Goal: Task Accomplishment & Management: Complete application form

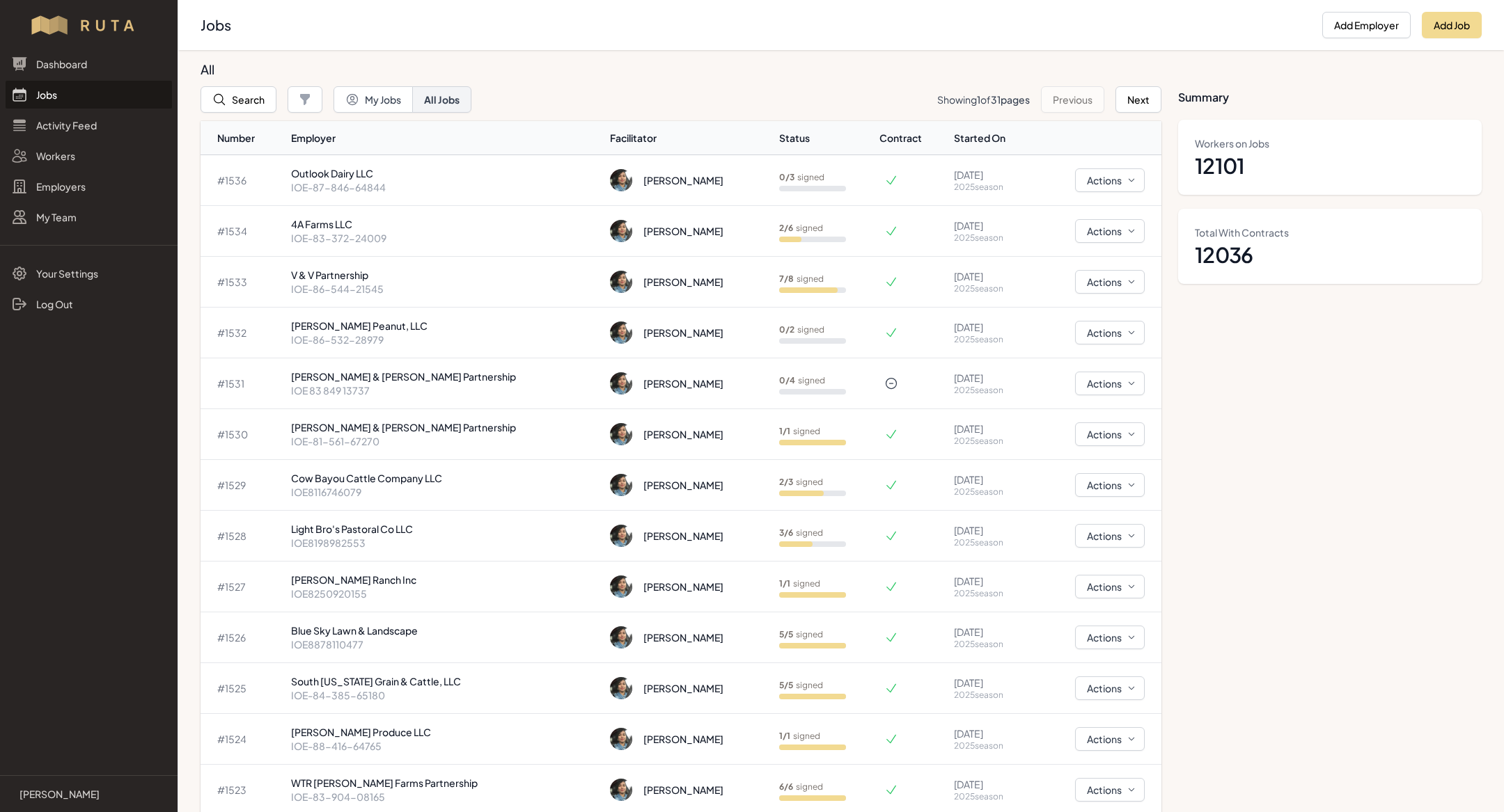
click at [112, 96] on link "Jobs" at bounding box center [89, 95] width 166 height 28
click at [73, 186] on link "Employers" at bounding box center [89, 186] width 166 height 28
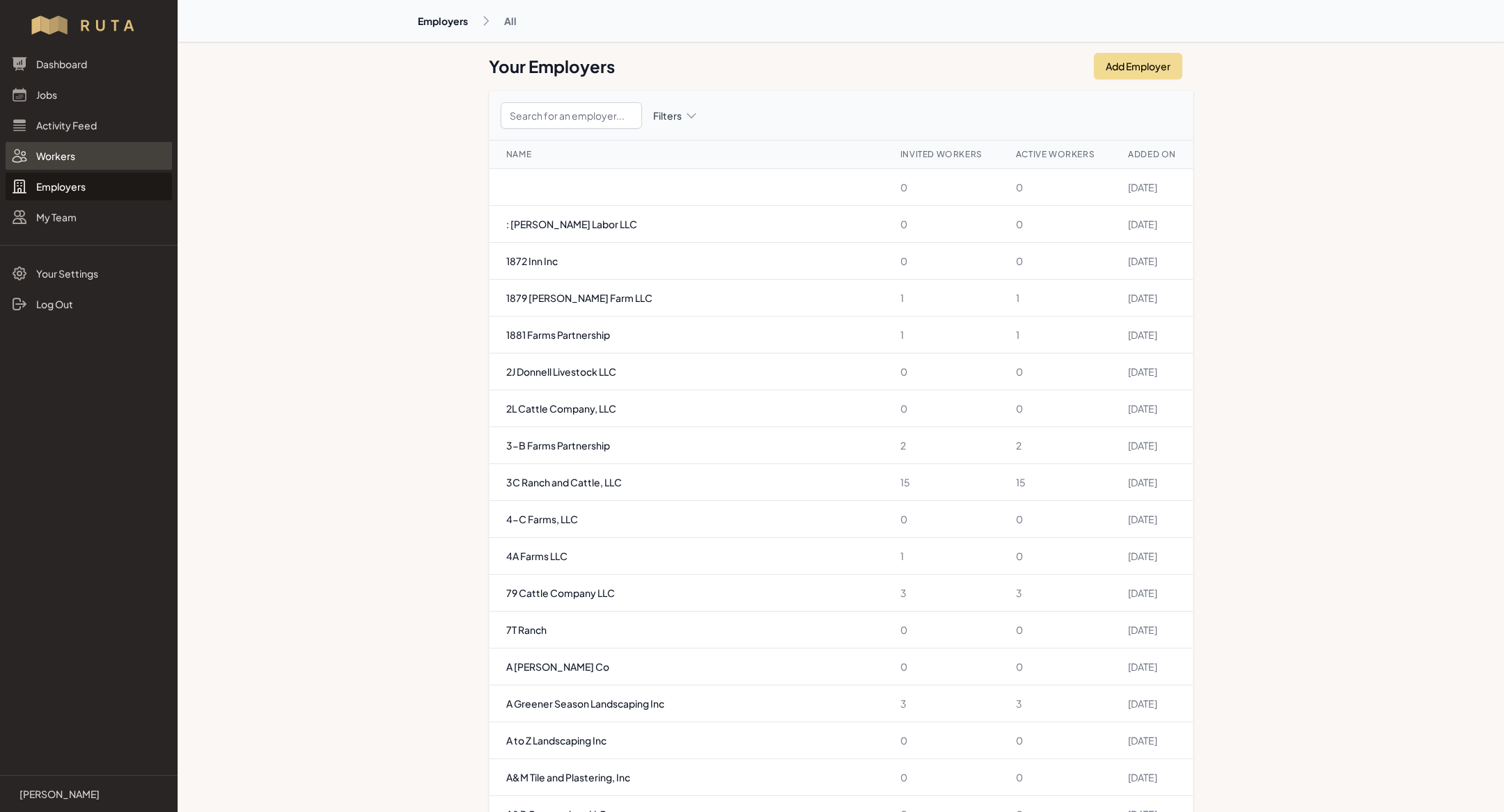
click at [73, 144] on link "Workers" at bounding box center [89, 156] width 166 height 28
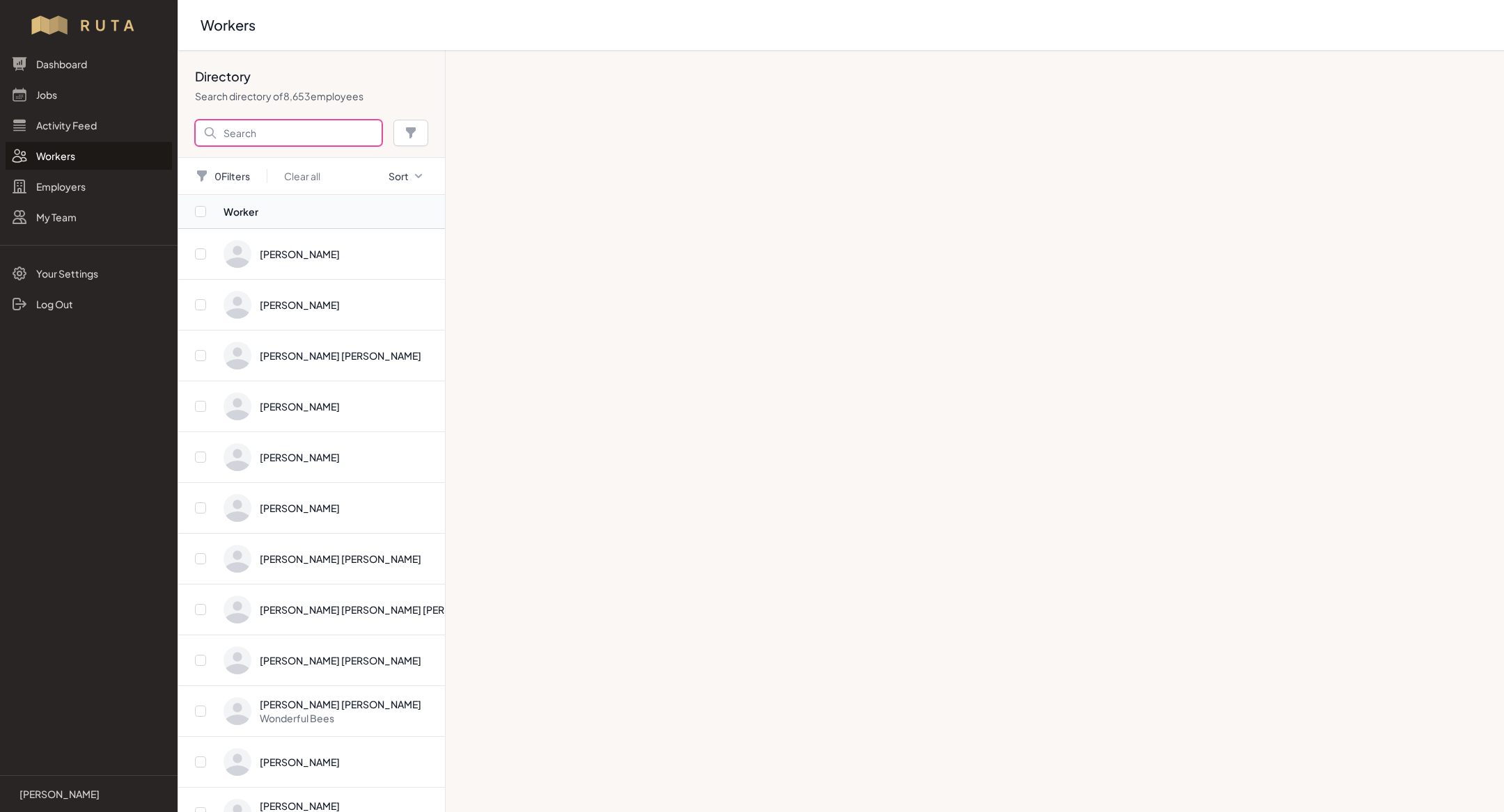
click at [233, 130] on input "Search" at bounding box center [288, 133] width 187 height 26
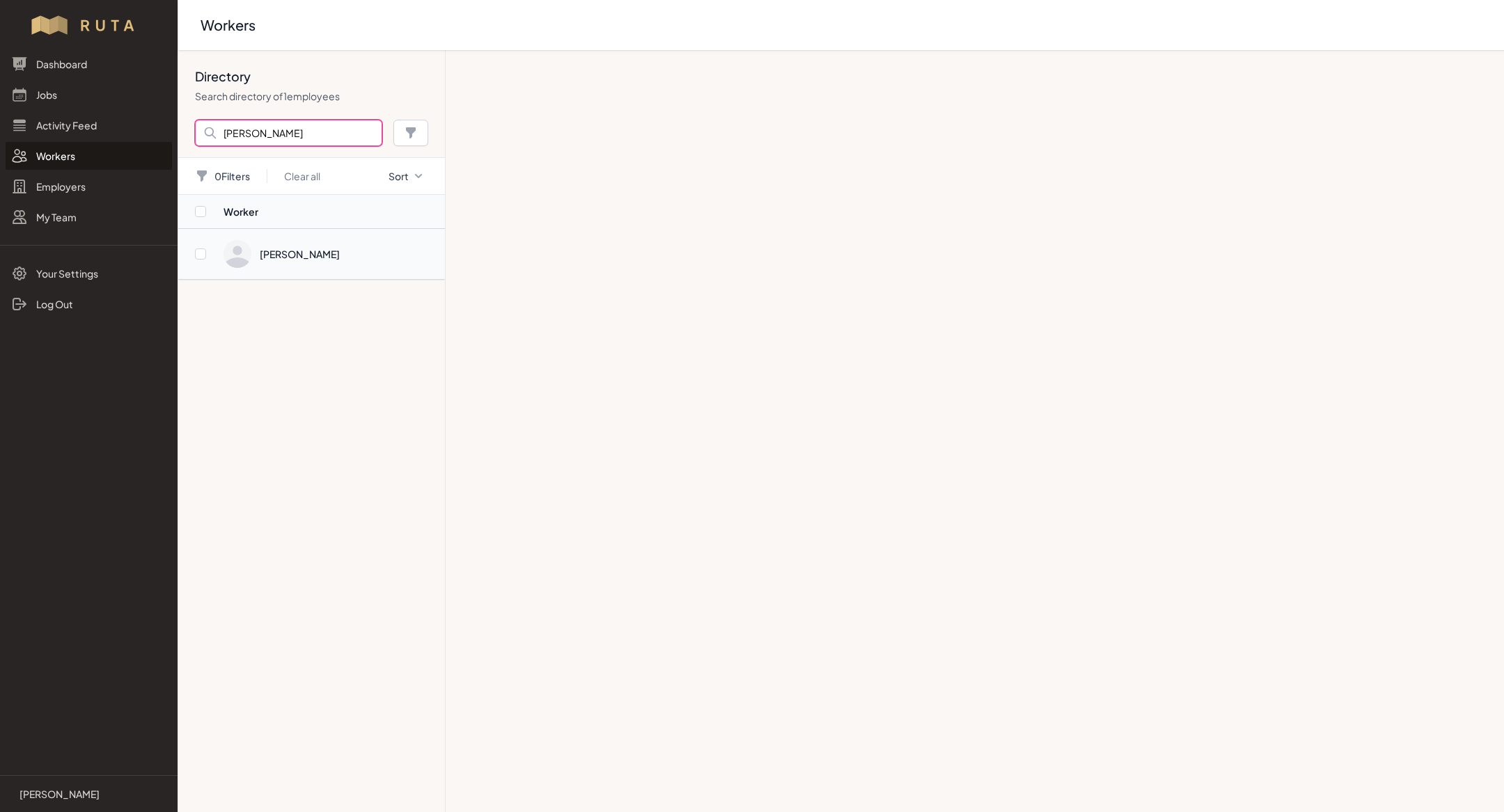
type input "[PERSON_NAME]"
click at [356, 254] on span "Directory" at bounding box center [330, 254] width 213 height 28
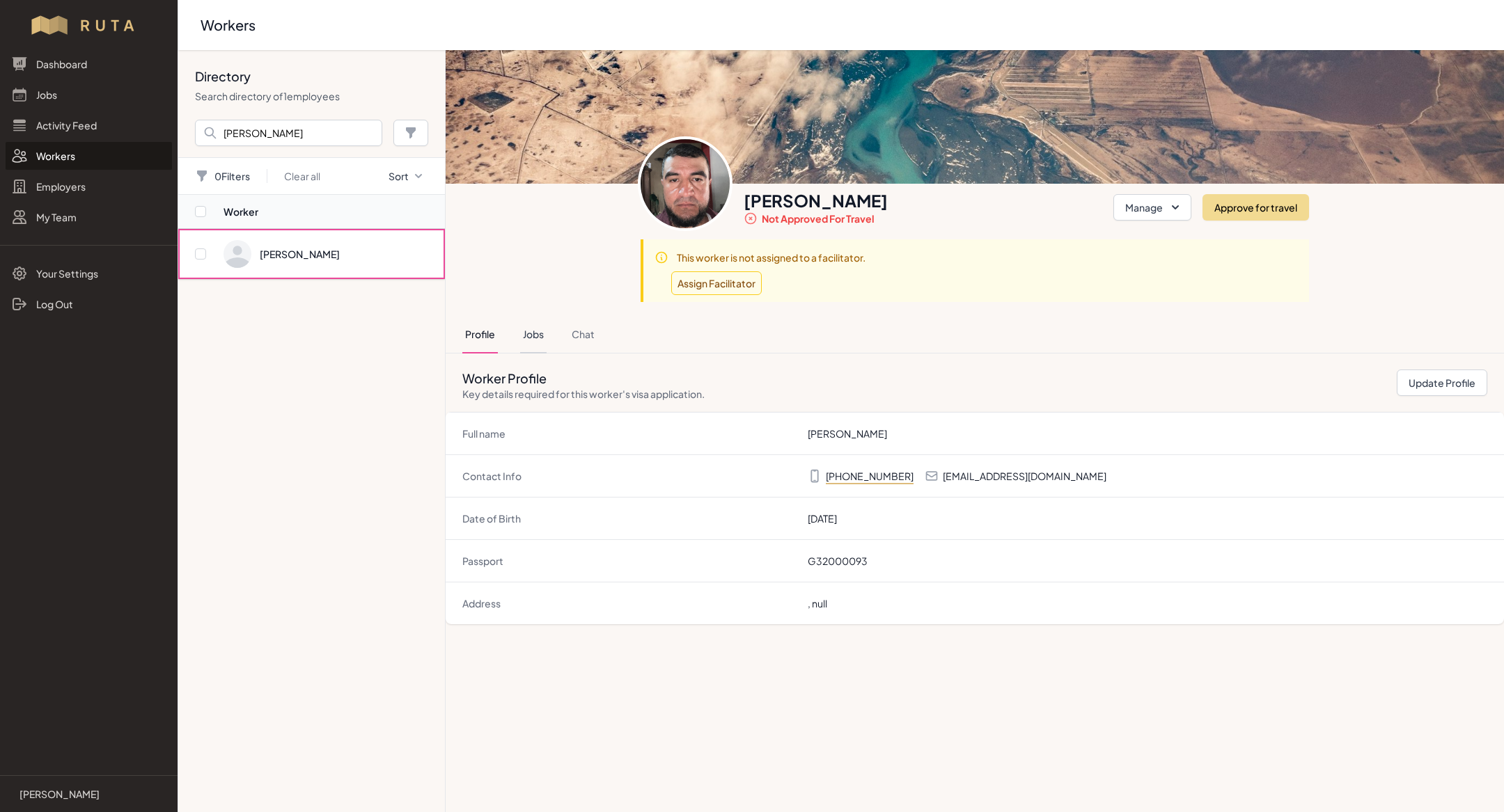
click at [532, 329] on button "Jobs" at bounding box center [533, 334] width 26 height 37
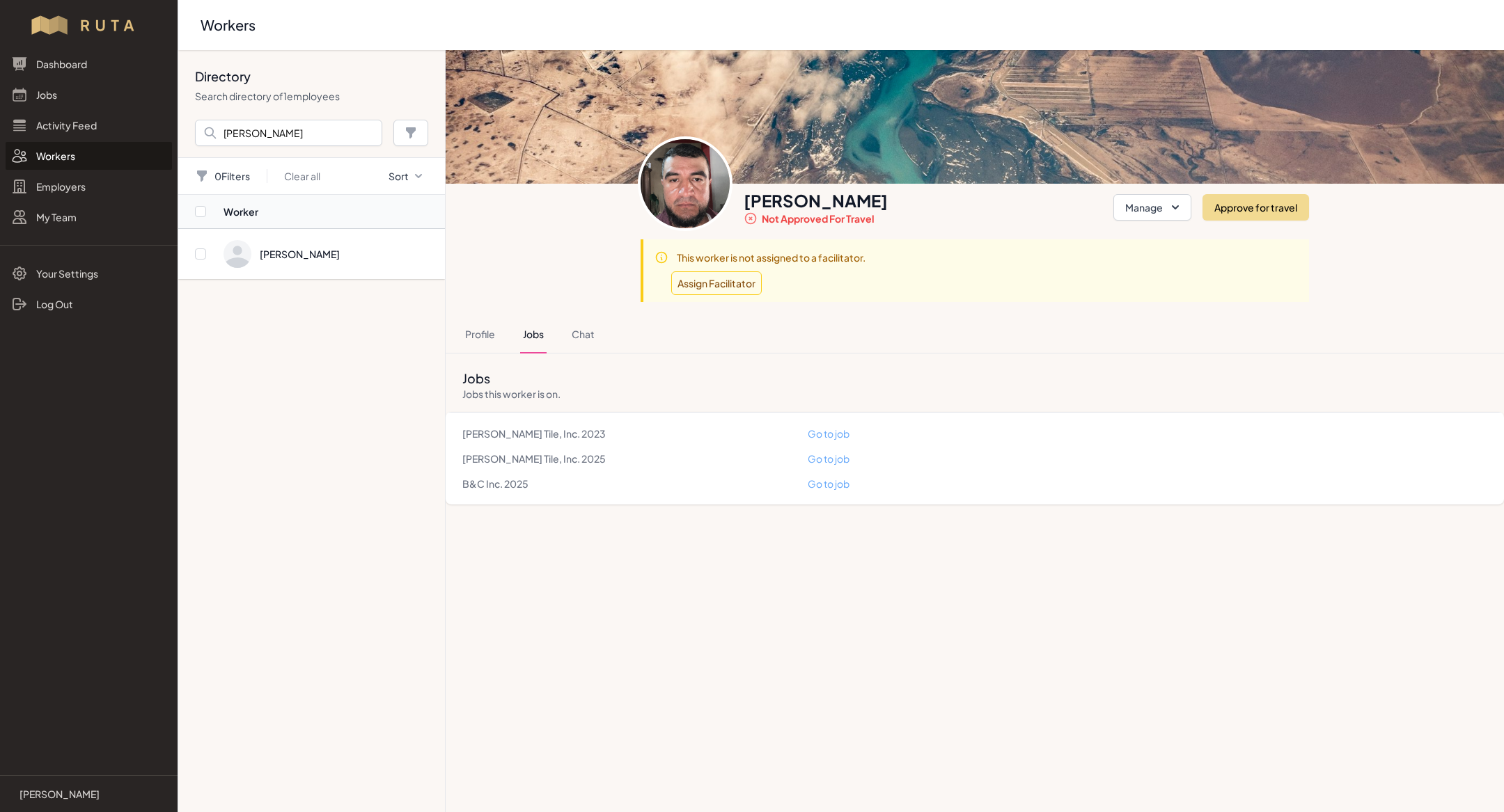
click at [823, 481] on link "Go to job" at bounding box center [828, 483] width 42 height 12
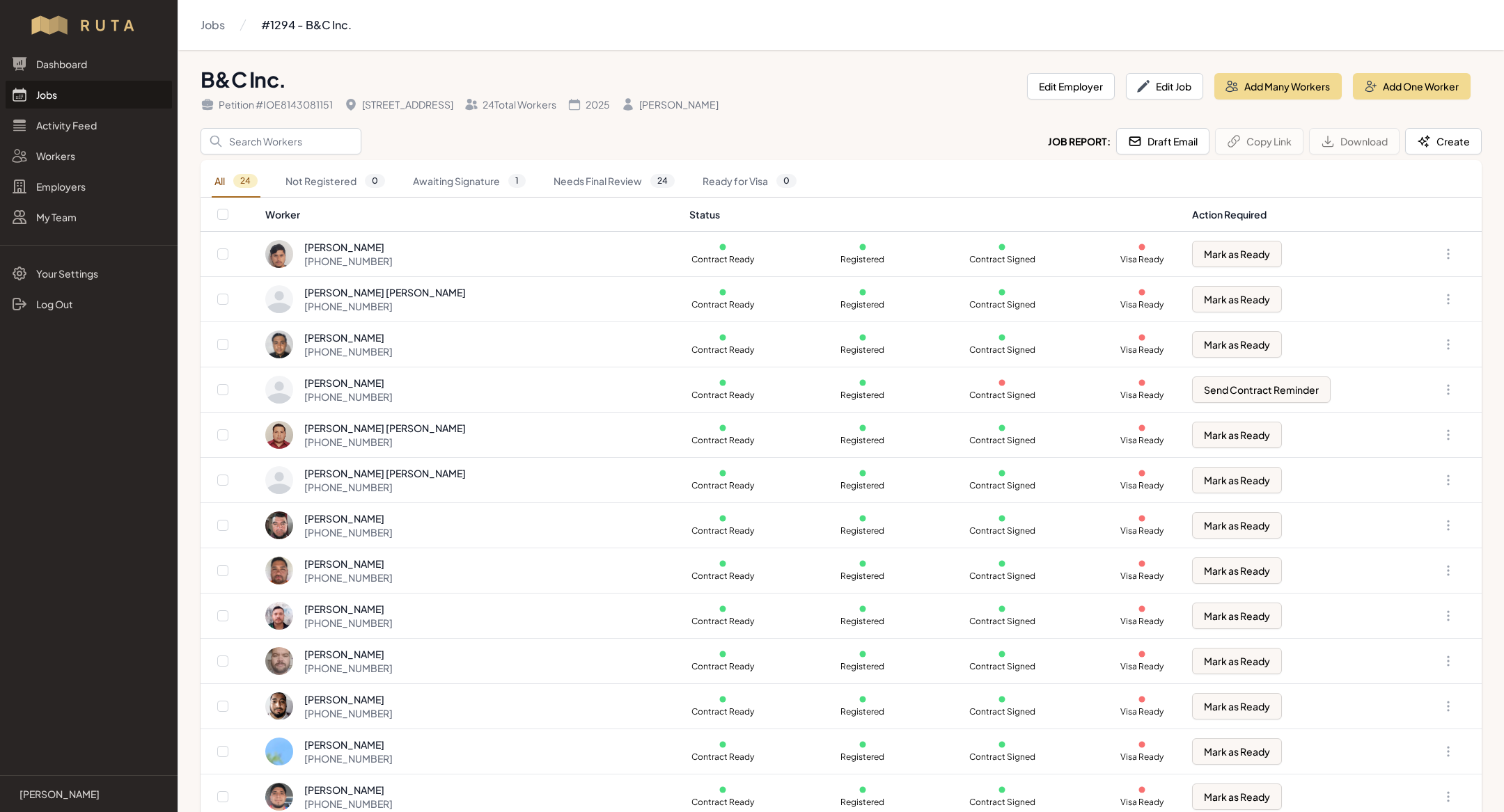
click at [284, 22] on link "#1294 - B&C Inc." at bounding box center [306, 25] width 90 height 28
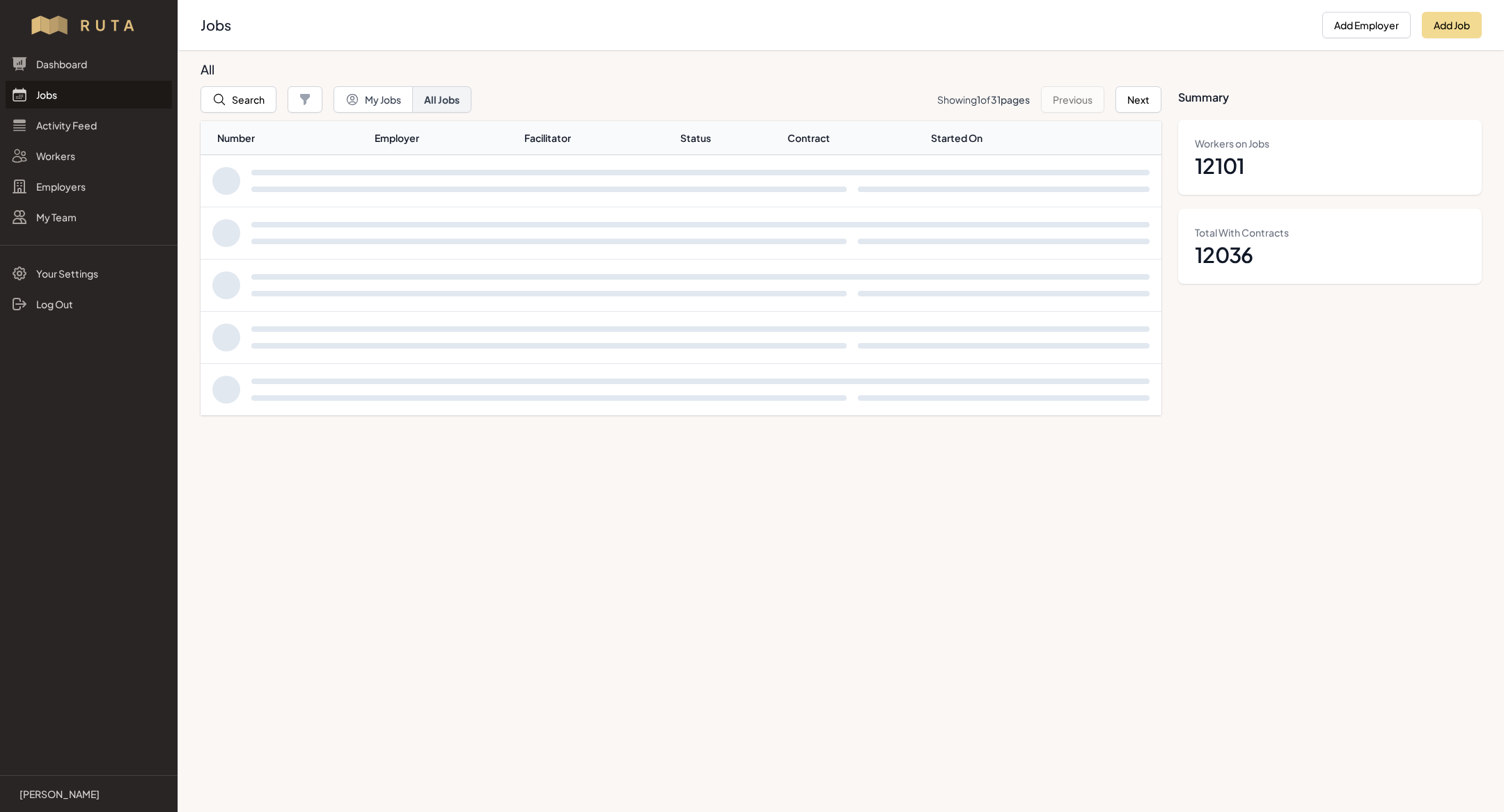
click at [284, 22] on h2 "Jobs" at bounding box center [755, 25] width 1110 height 20
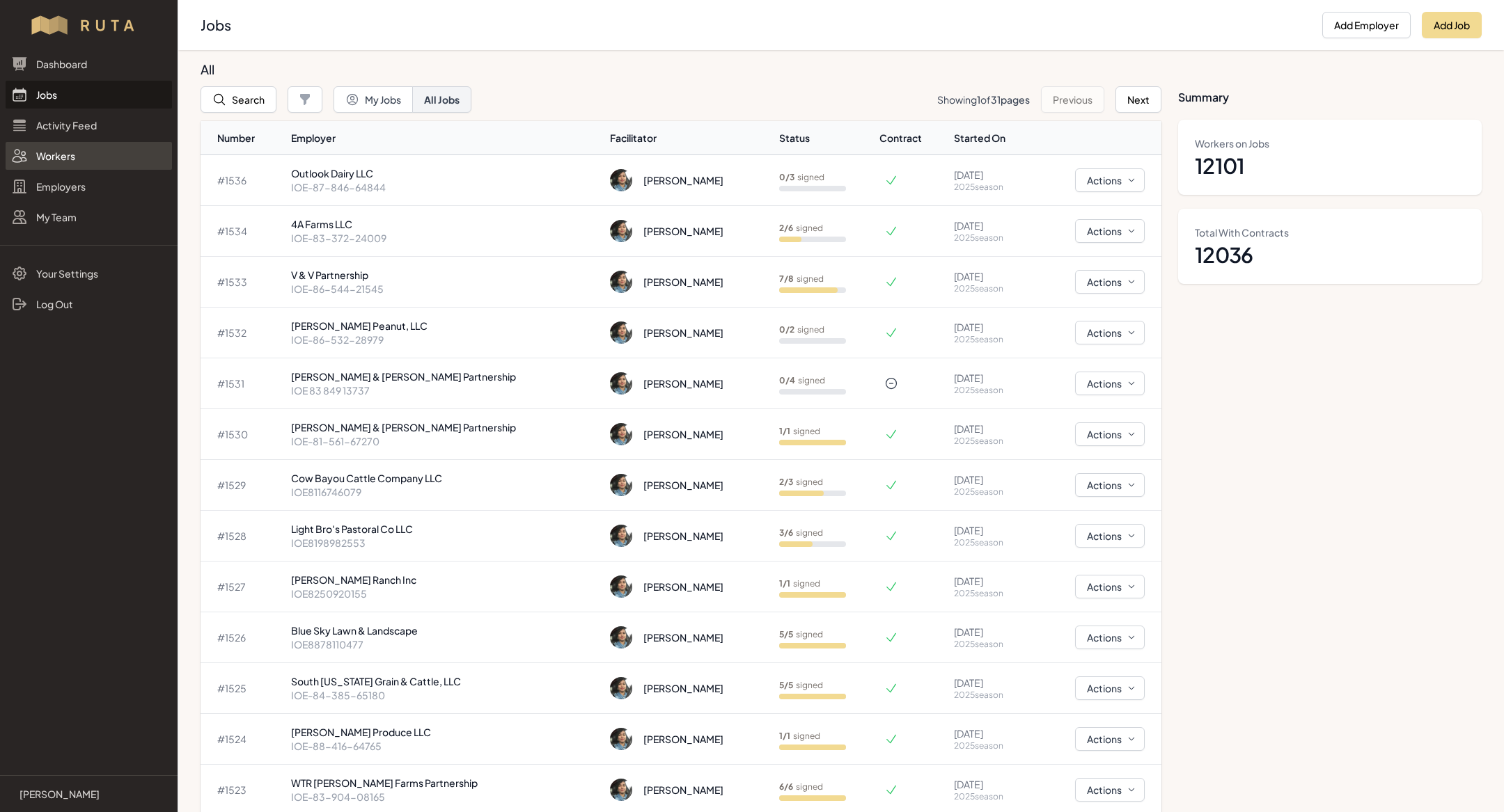
click at [81, 158] on link "Workers" at bounding box center [89, 156] width 166 height 28
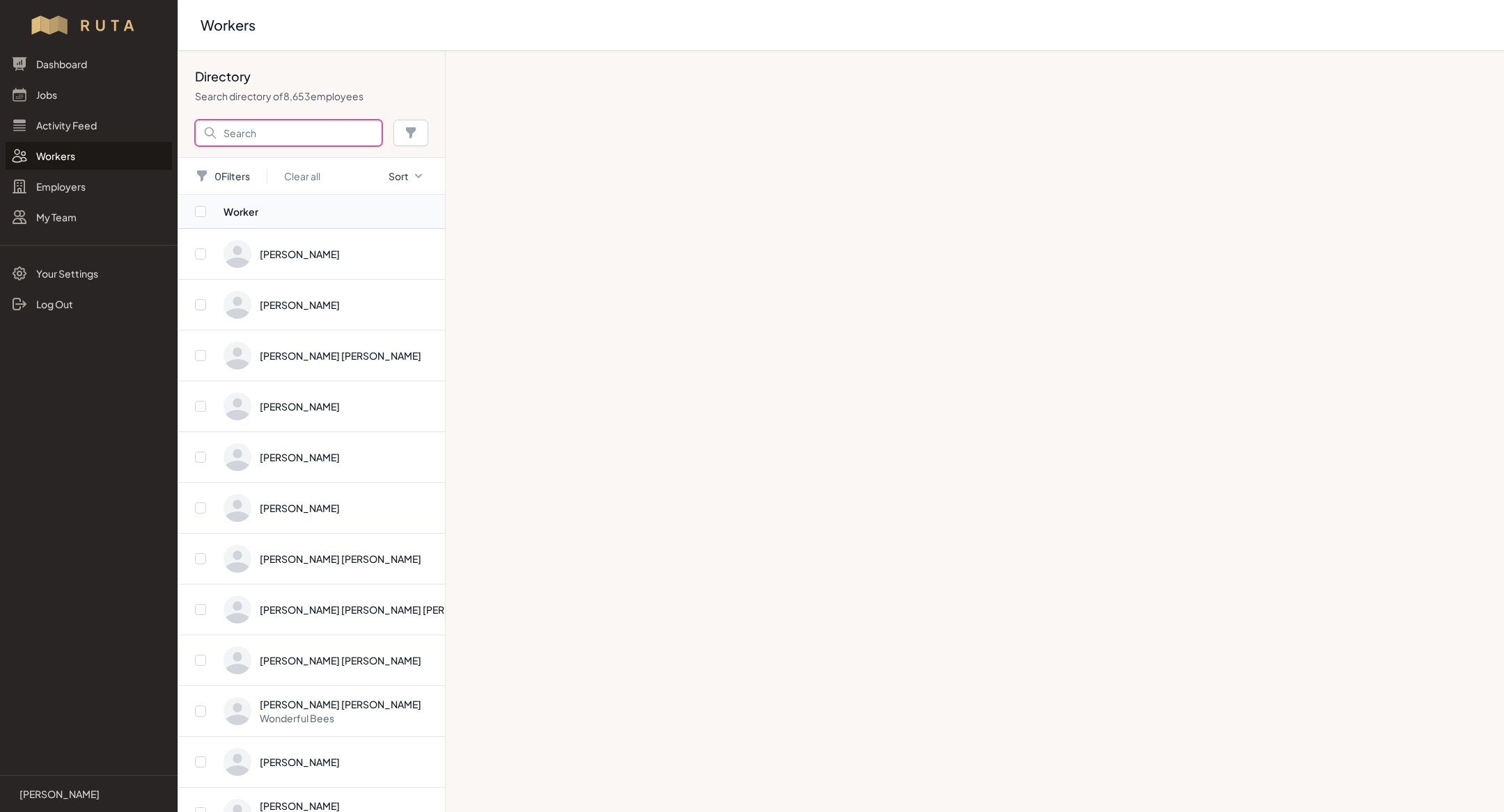
click at [298, 144] on input "Search" at bounding box center [288, 133] width 187 height 26
type input "a"
click at [301, 136] on input "[PERSON_NAME]" at bounding box center [288, 133] width 187 height 26
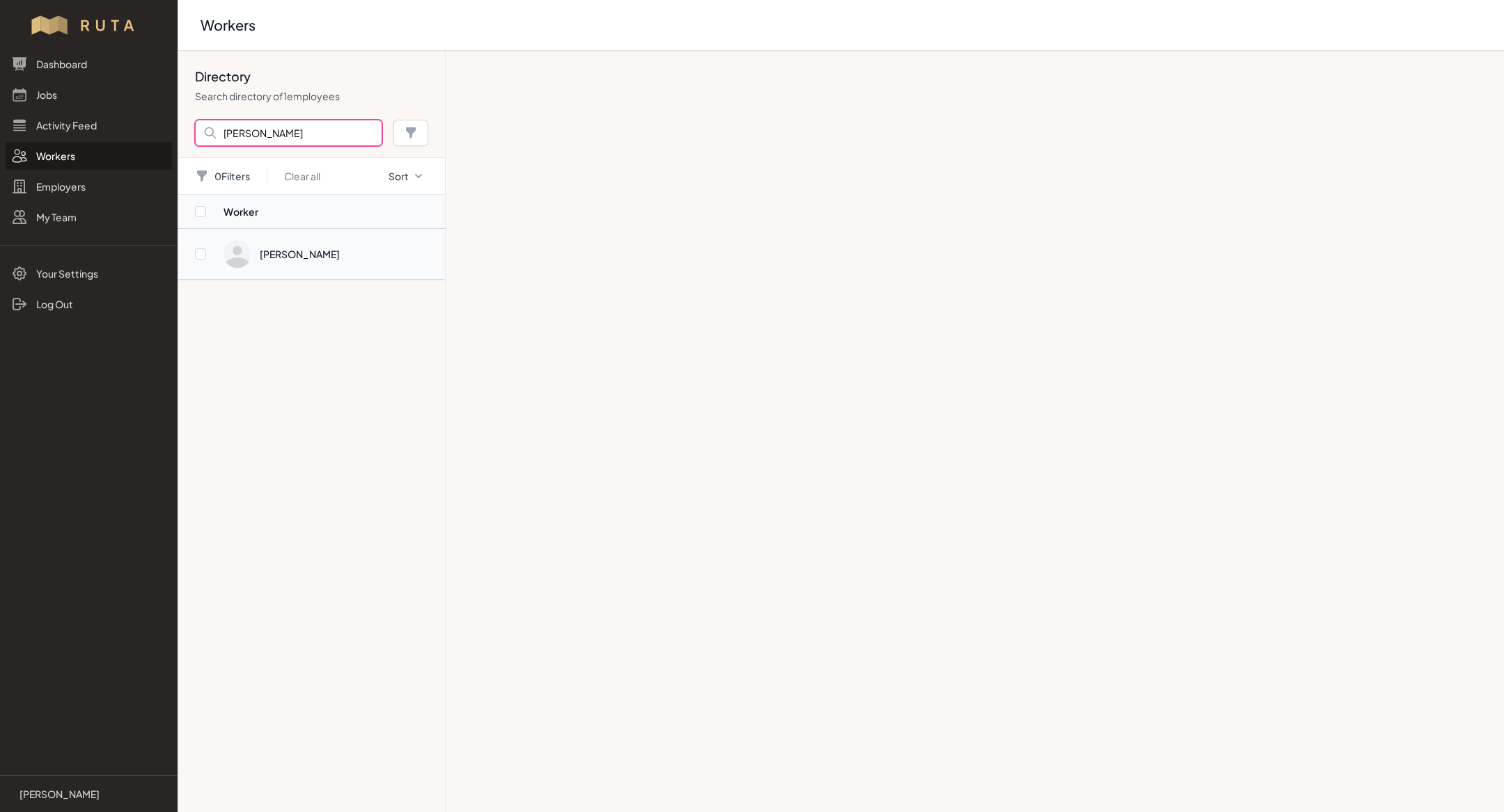
type input "[PERSON_NAME]"
click at [323, 259] on span "Directory" at bounding box center [330, 254] width 213 height 28
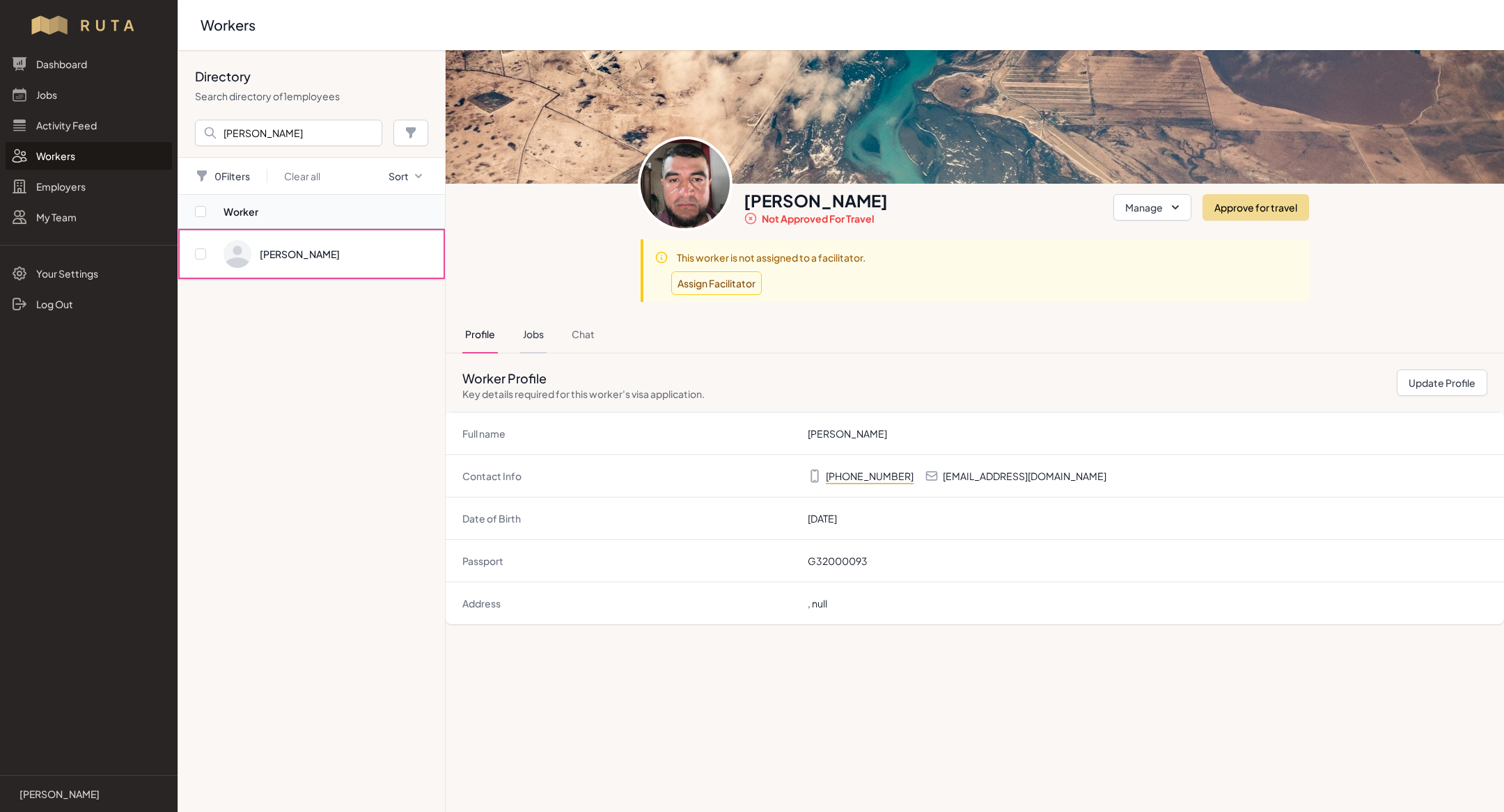
click at [529, 323] on button "Jobs" at bounding box center [533, 334] width 26 height 37
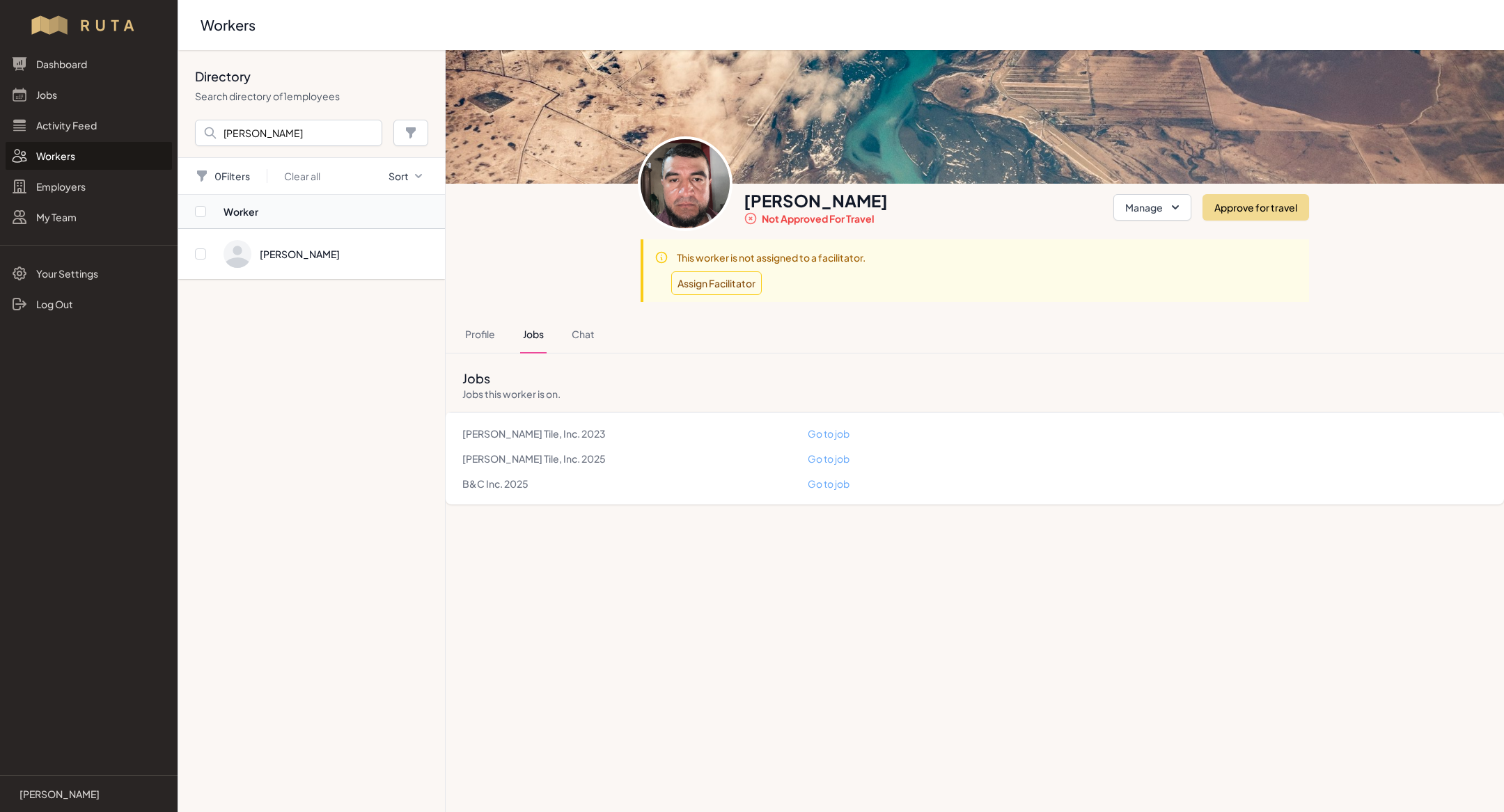
click at [827, 487] on link "Go to job" at bounding box center [828, 483] width 42 height 12
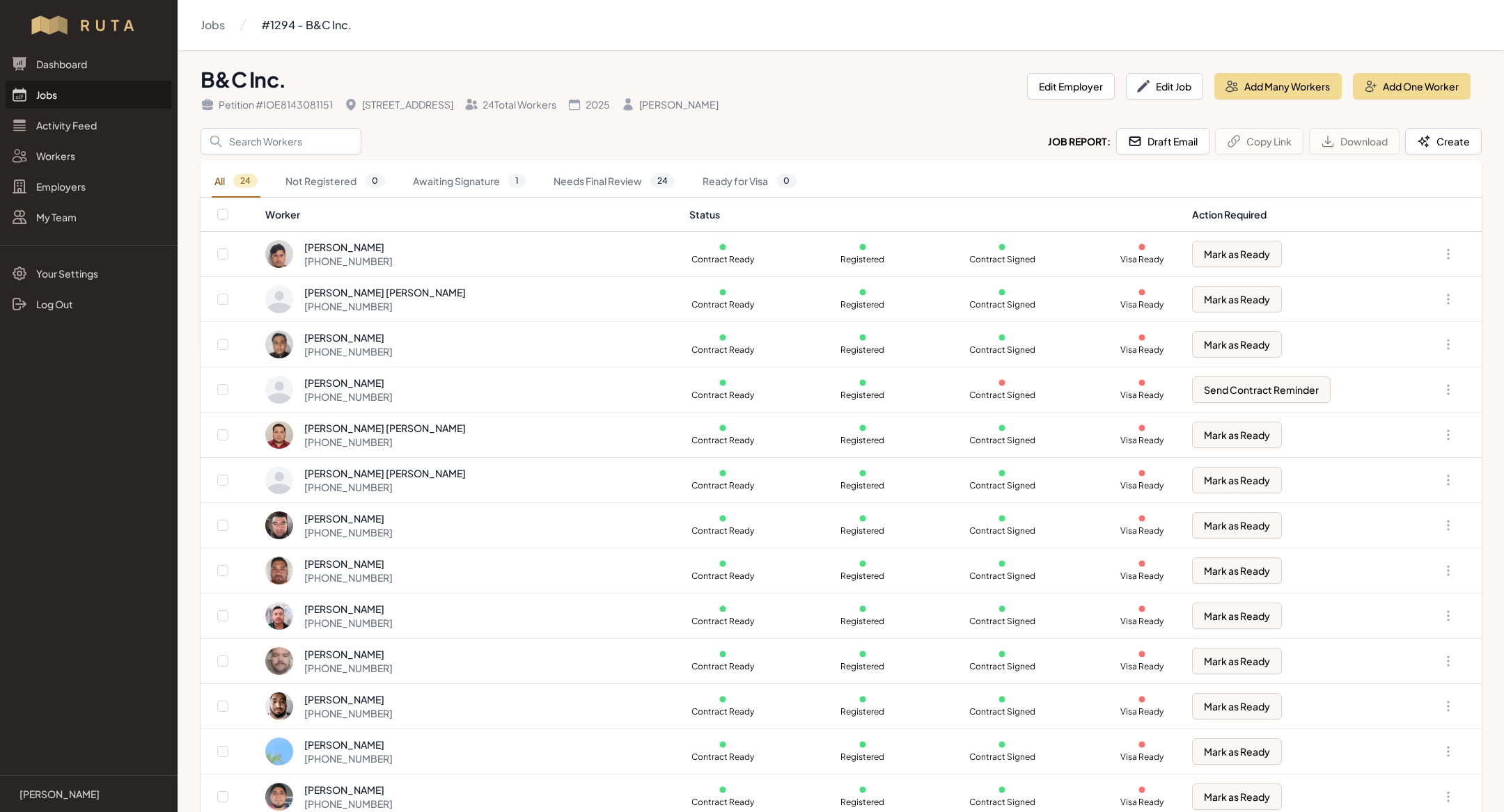
click at [103, 78] on div "Dashboard Jobs Activity Feed Workers Employers My Team" at bounding box center [89, 140] width 177 height 181
click at [104, 86] on link "Jobs" at bounding box center [89, 95] width 166 height 28
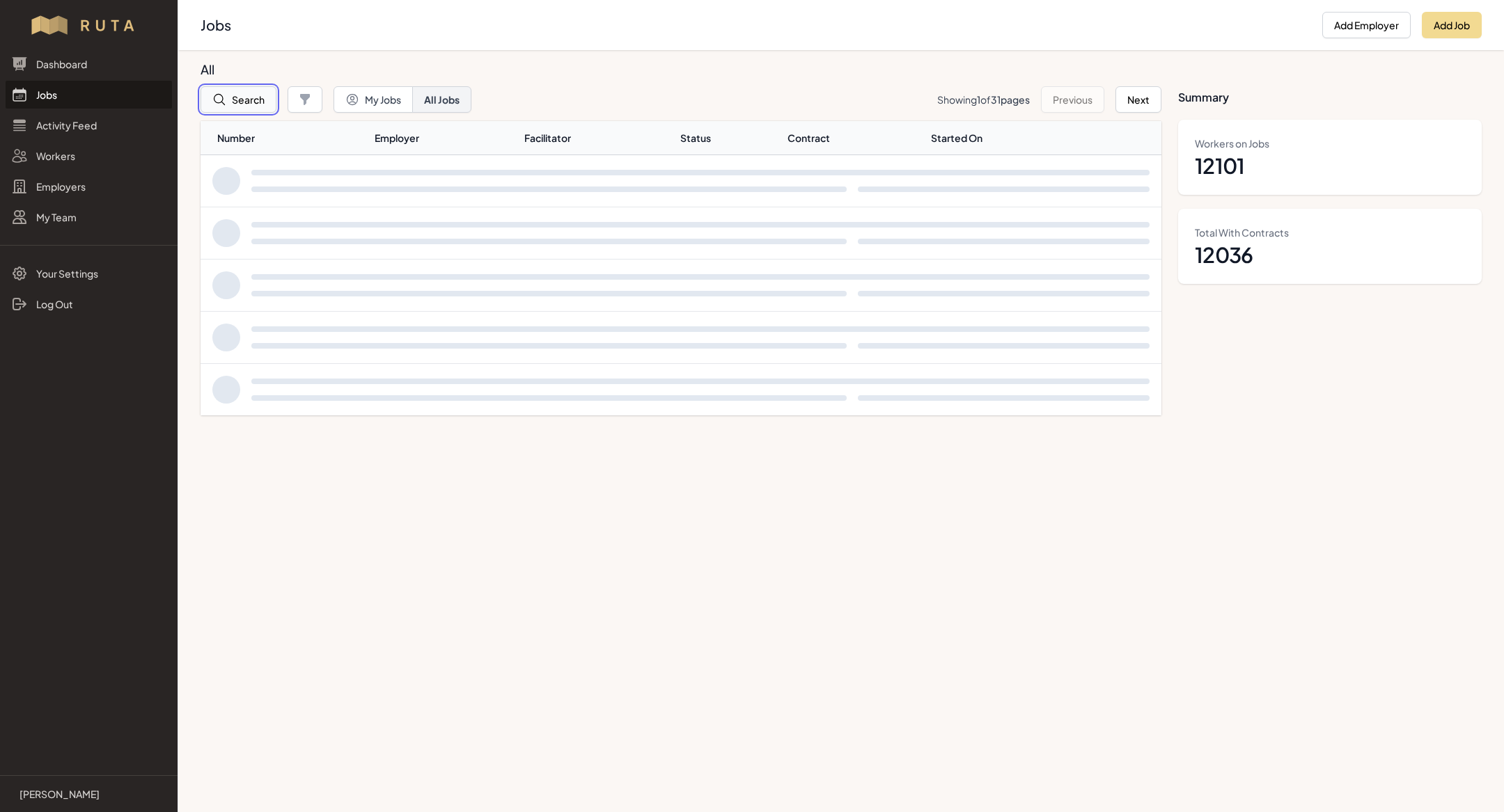
click at [248, 90] on button "Search" at bounding box center [238, 100] width 76 height 26
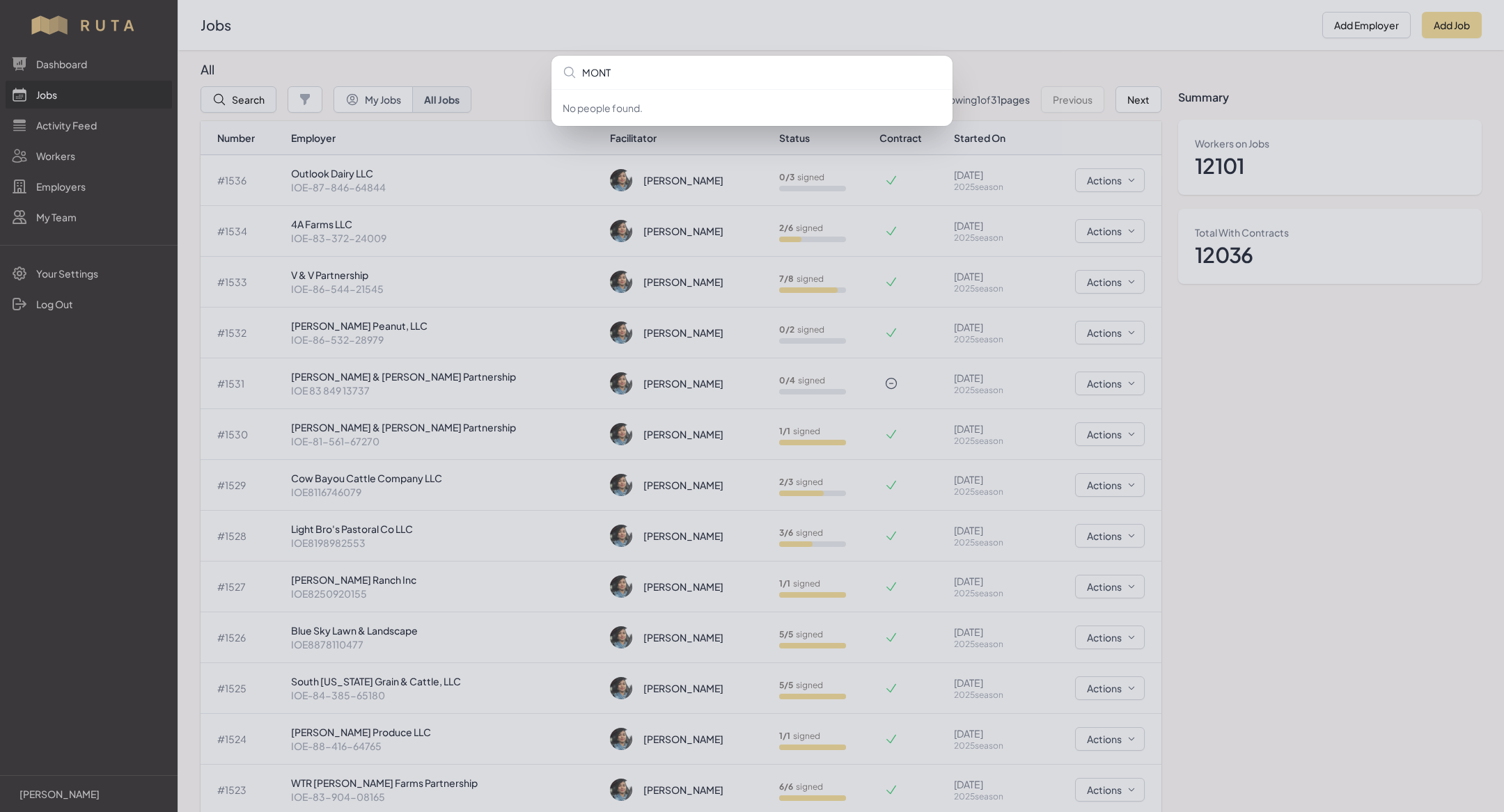
type input "[PERSON_NAME]"
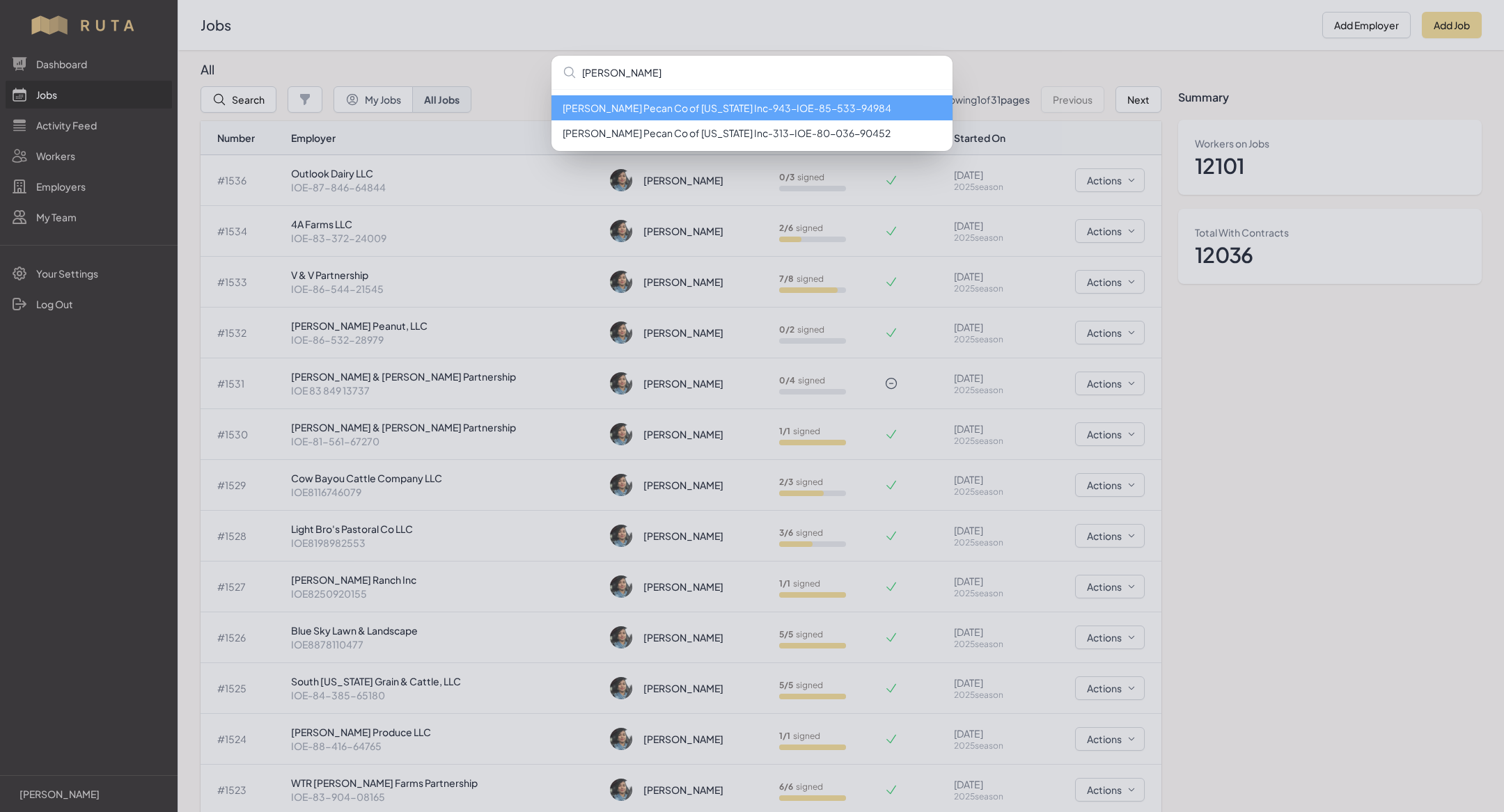
click at [227, 66] on div "[PERSON_NAME] [PERSON_NAME] Pecan Co of [US_STATE] Inc - 943 - IOE-85-533-94984…" at bounding box center [752, 406] width 1504 height 812
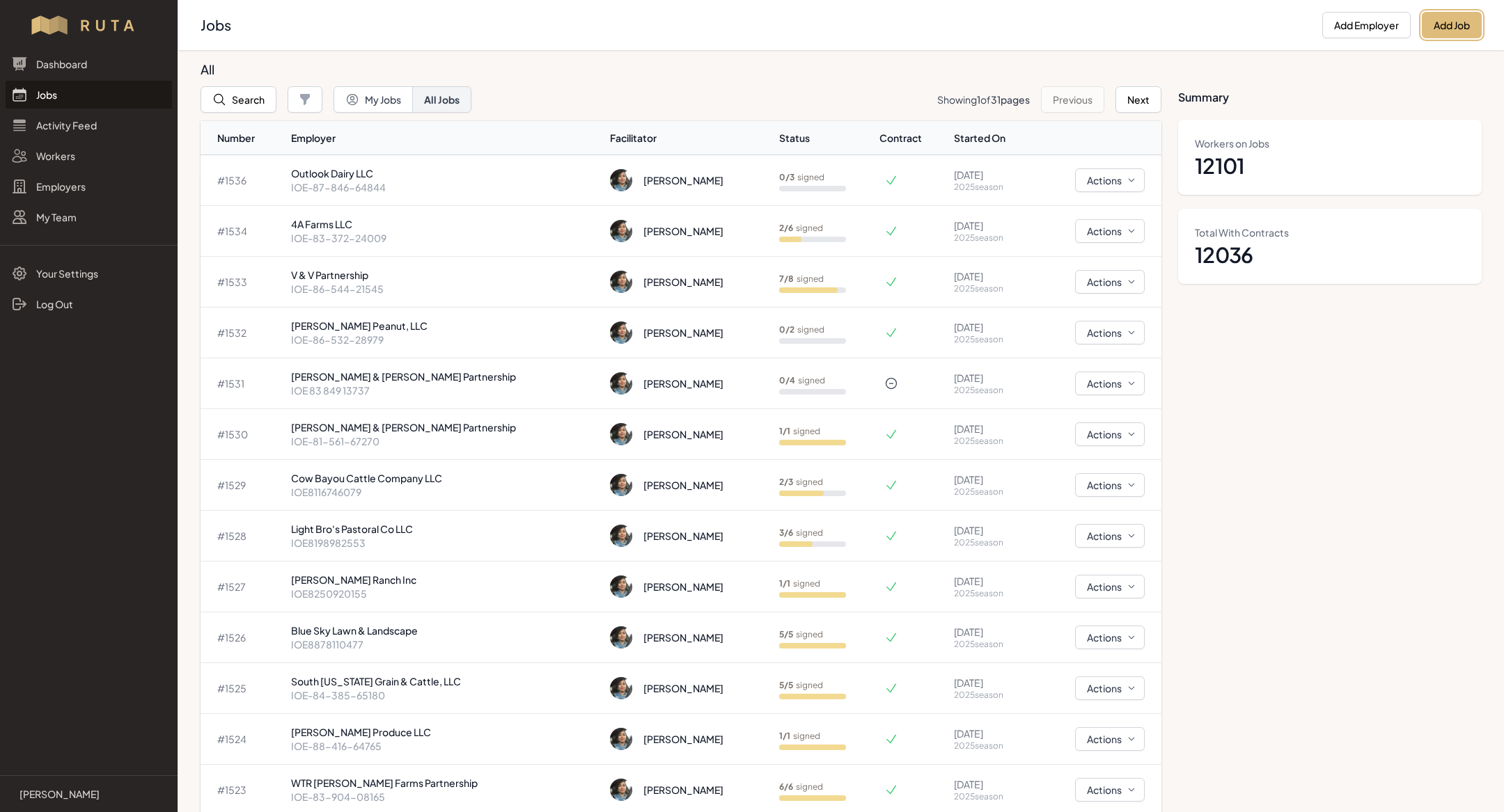
click at [1467, 21] on button "Add Job" at bounding box center [1452, 25] width 60 height 26
select select "2023"
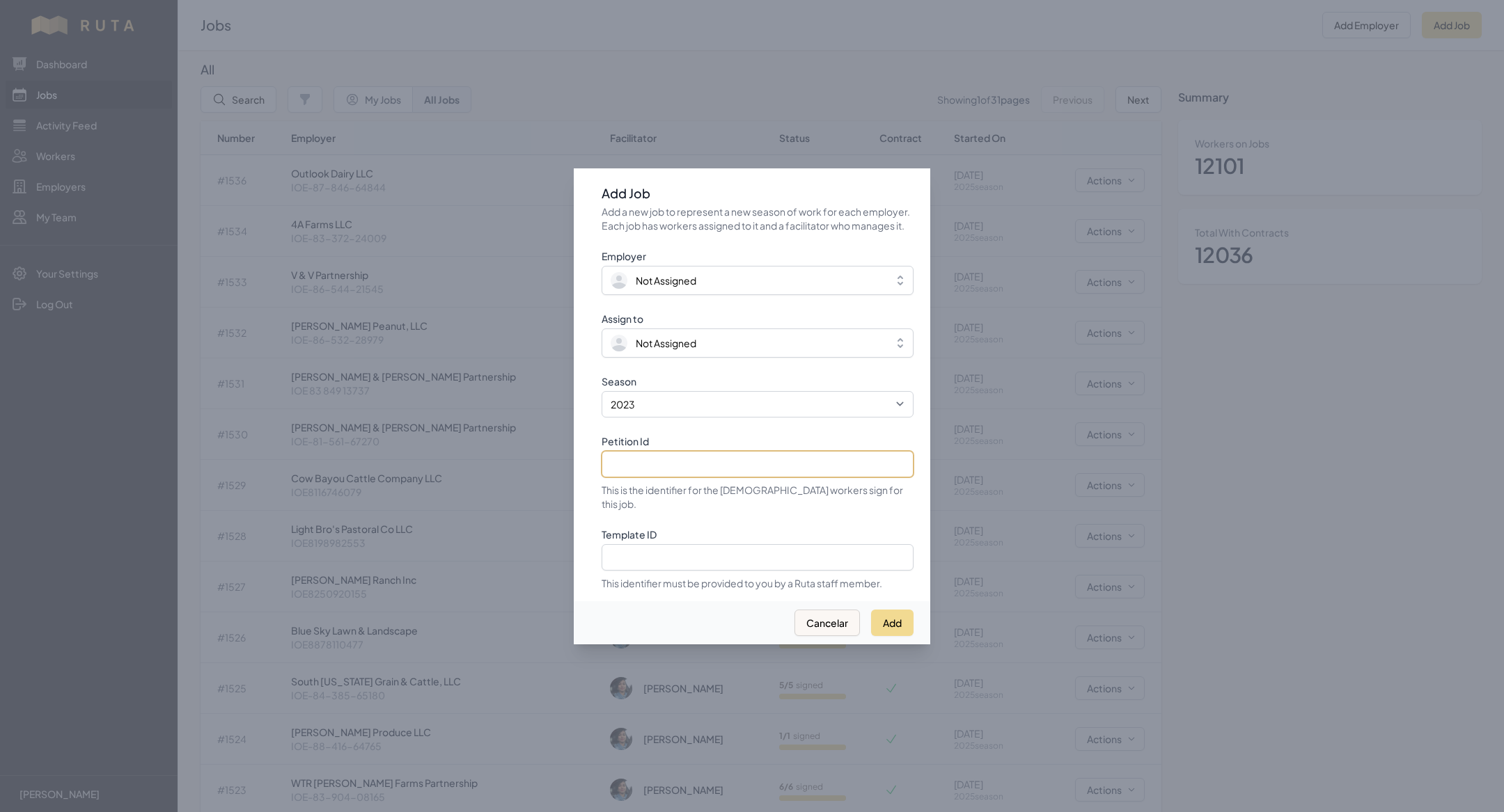
click at [648, 473] on input "Petition Id" at bounding box center [757, 464] width 312 height 26
paste input "IOE-82-924-27939"
type input "IOE-82-924-27939"
click at [647, 416] on select "2021 2022 2023 2024 2025" at bounding box center [757, 405] width 312 height 26
select select "2025"
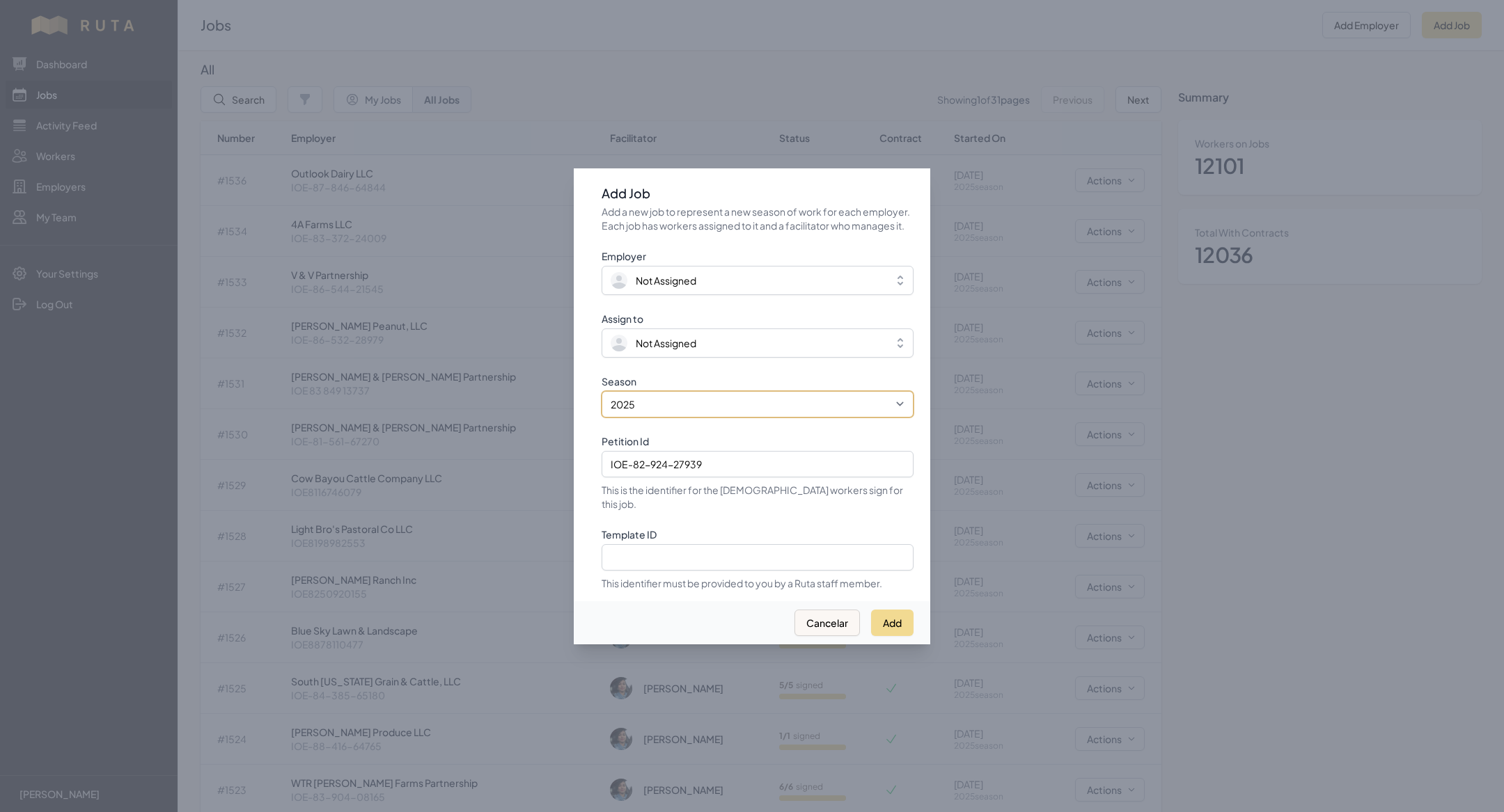
click at [601, 398] on select "2021 2022 2023 2024 2025" at bounding box center [757, 405] width 312 height 26
click at [644, 337] on button "Not Assigned" at bounding box center [757, 343] width 312 height 29
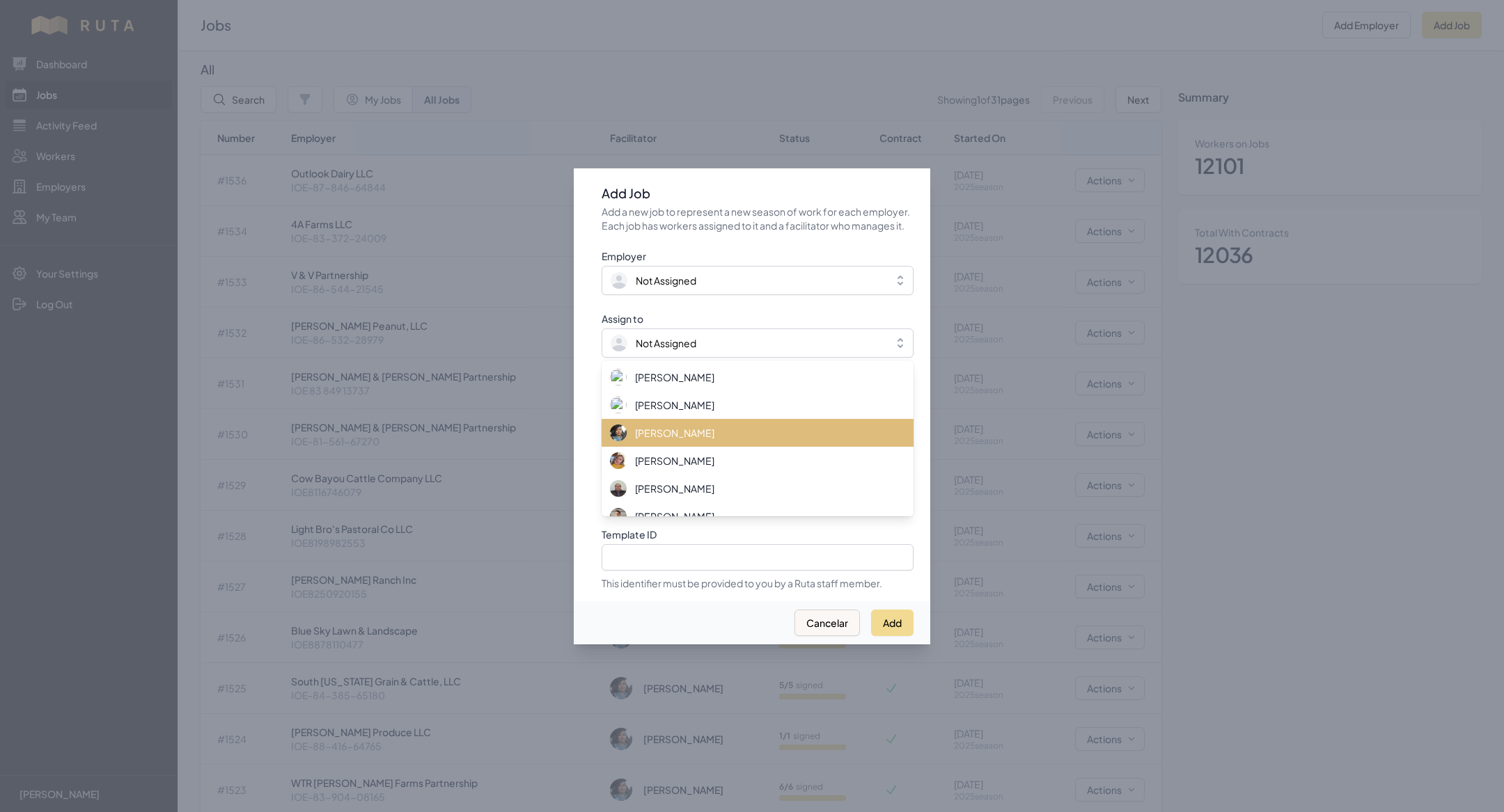
click at [668, 440] on span "[PERSON_NAME]" at bounding box center [675, 432] width 79 height 14
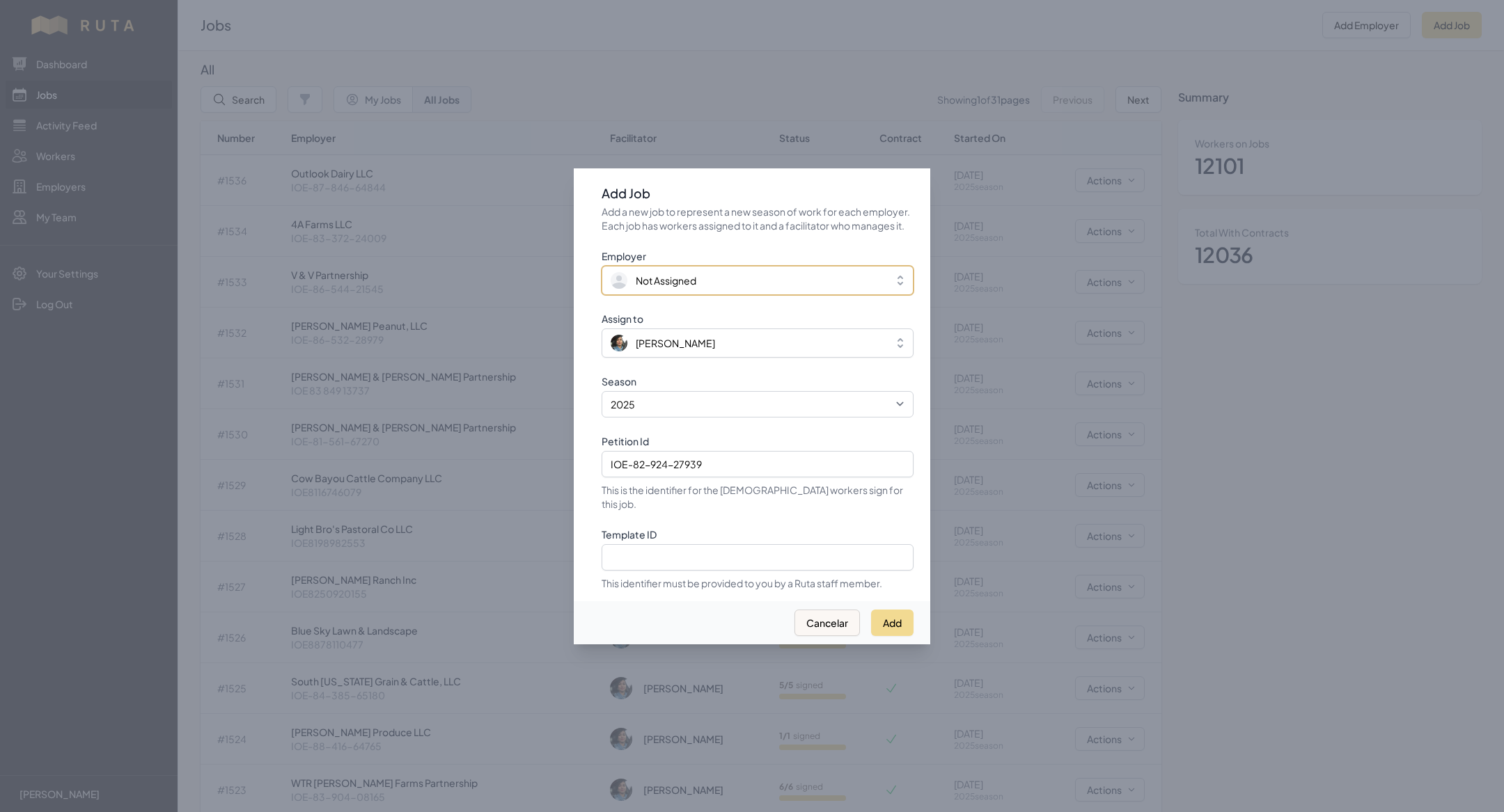
click at [657, 282] on span "Not Assigned" at bounding box center [666, 280] width 61 height 14
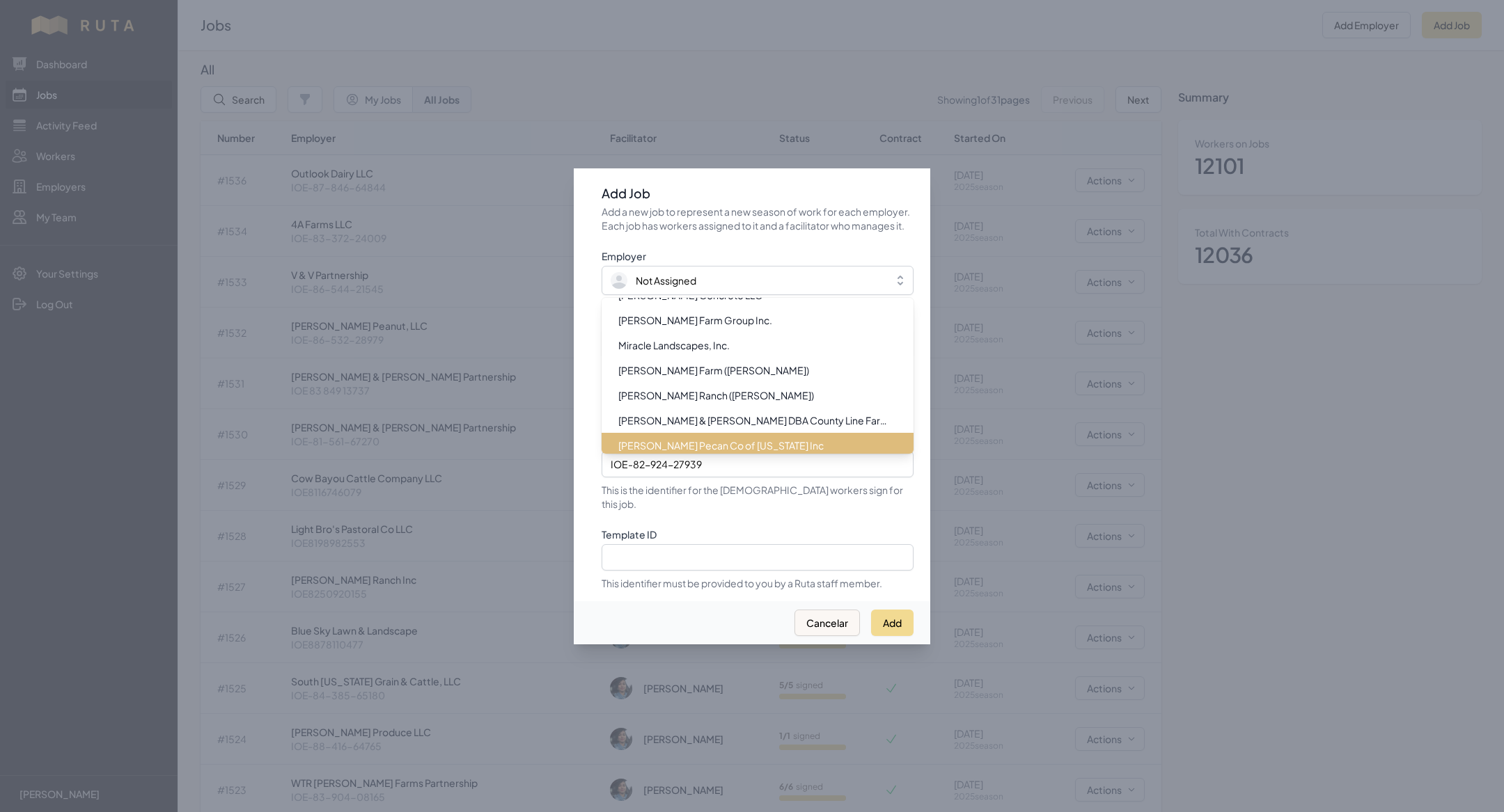
scroll to position [10774, 0]
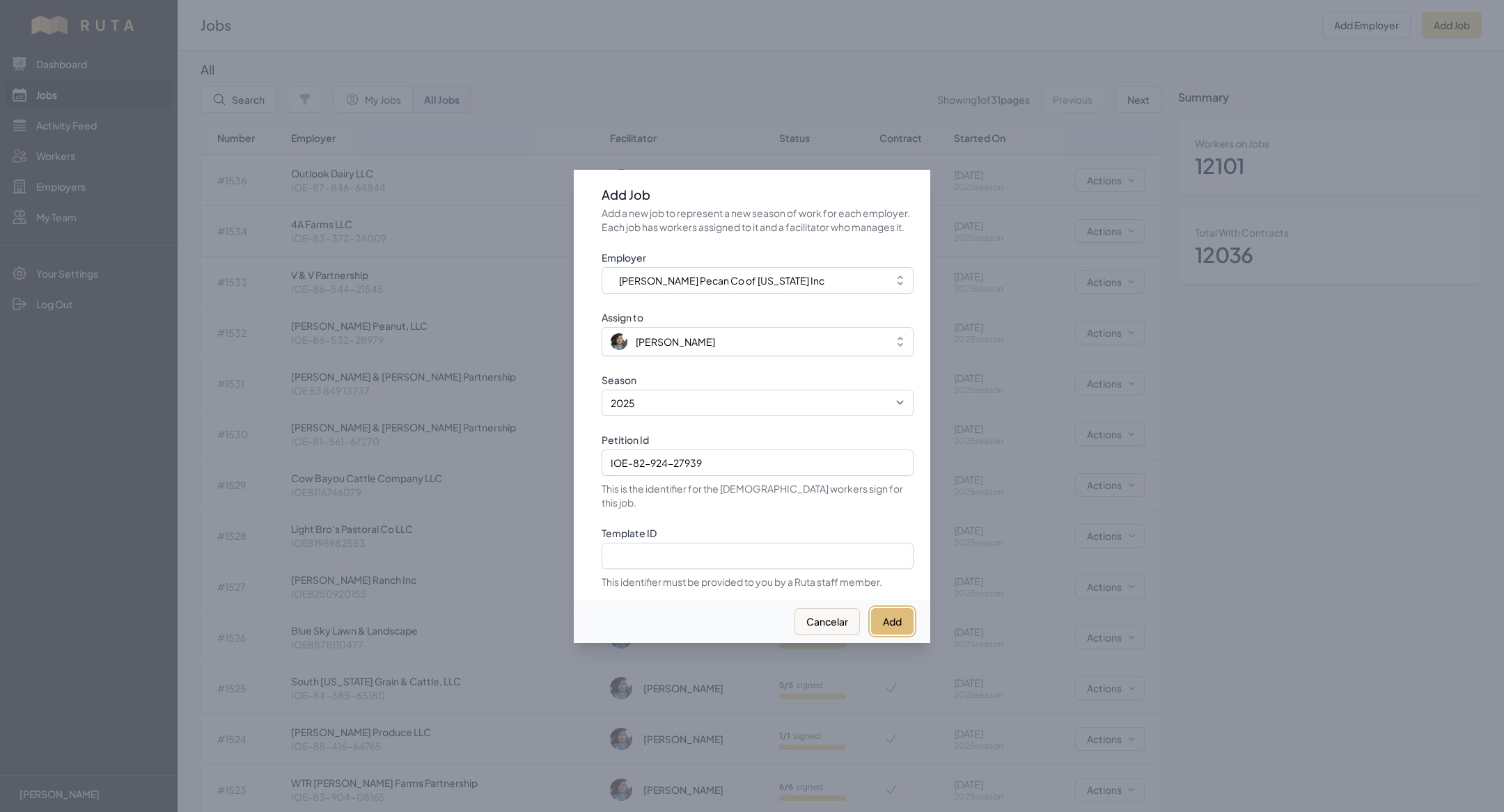
click at [889, 608] on button "Add" at bounding box center [892, 621] width 43 height 26
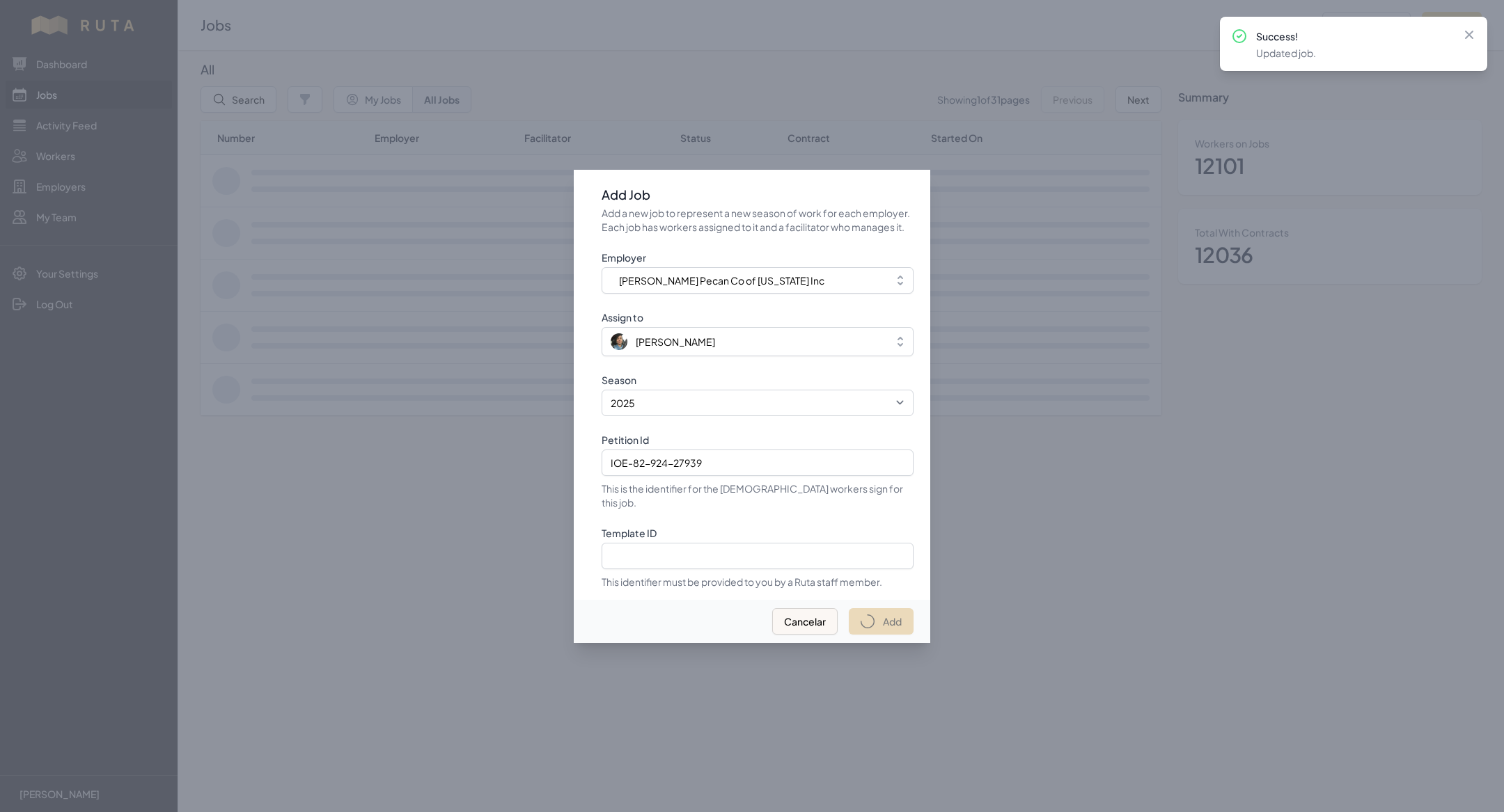
select select "2023"
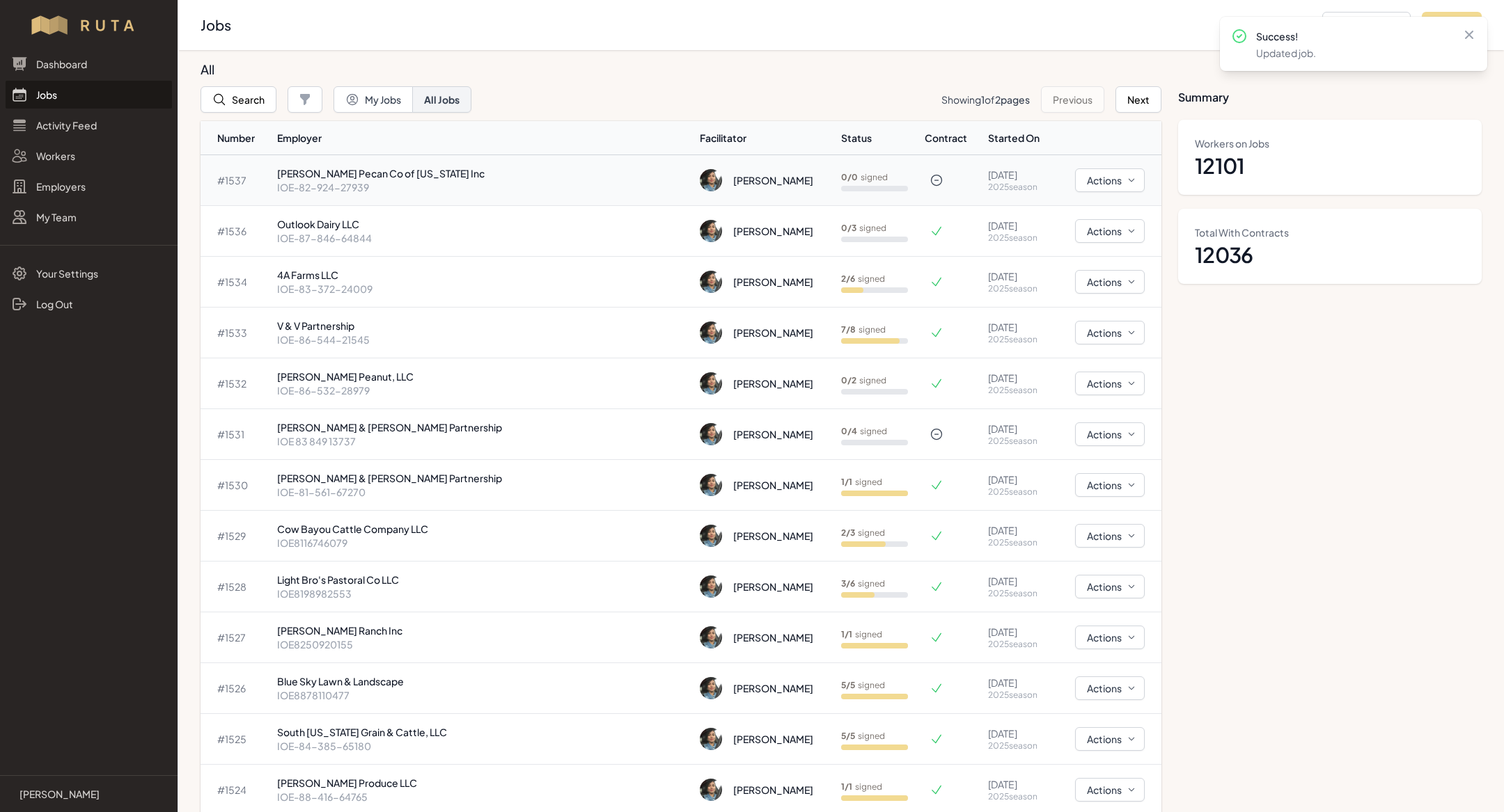
click at [743, 192] on td "[PERSON_NAME]" at bounding box center [765, 180] width 142 height 51
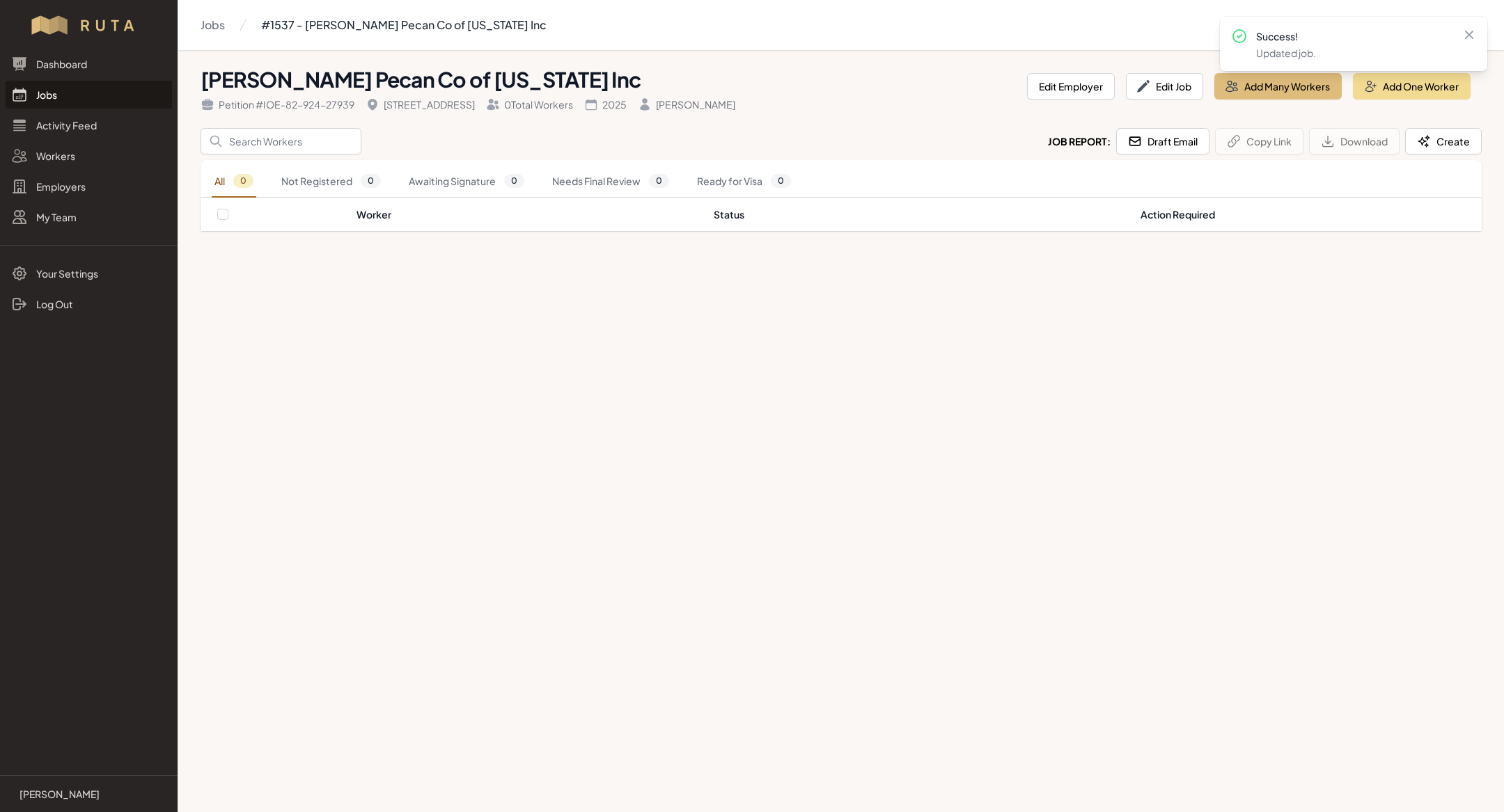
click at [1273, 71] on div "[PERSON_NAME] Pecan Co of [US_STATE] Inc Petition # IOE-82-924-27939 867 Old T-…" at bounding box center [840, 86] width 1281 height 50
click at [1269, 91] on button "Add Many Workers" at bounding box center [1278, 86] width 128 height 26
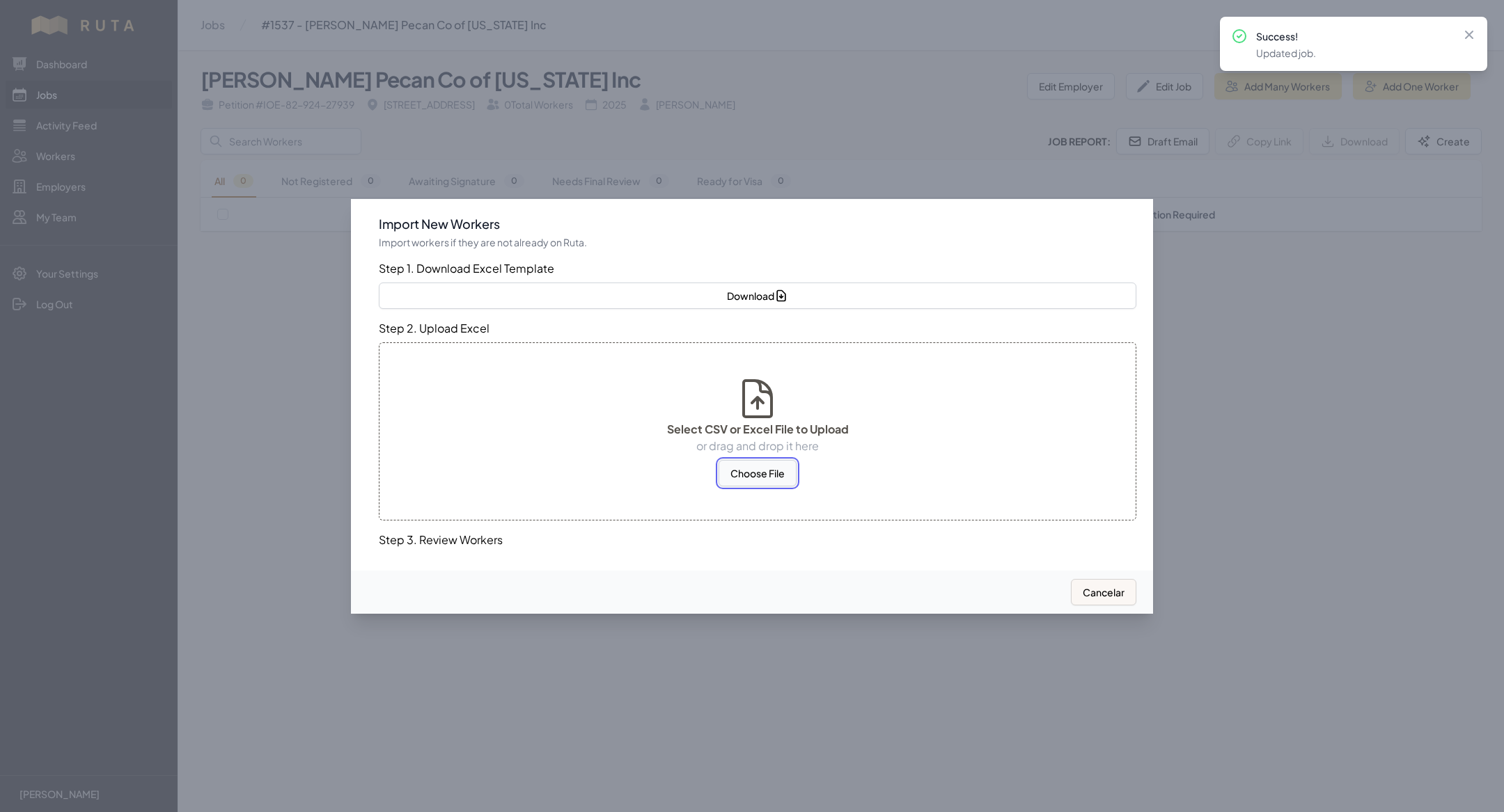
click at [735, 476] on button "Choose File" at bounding box center [757, 473] width 78 height 26
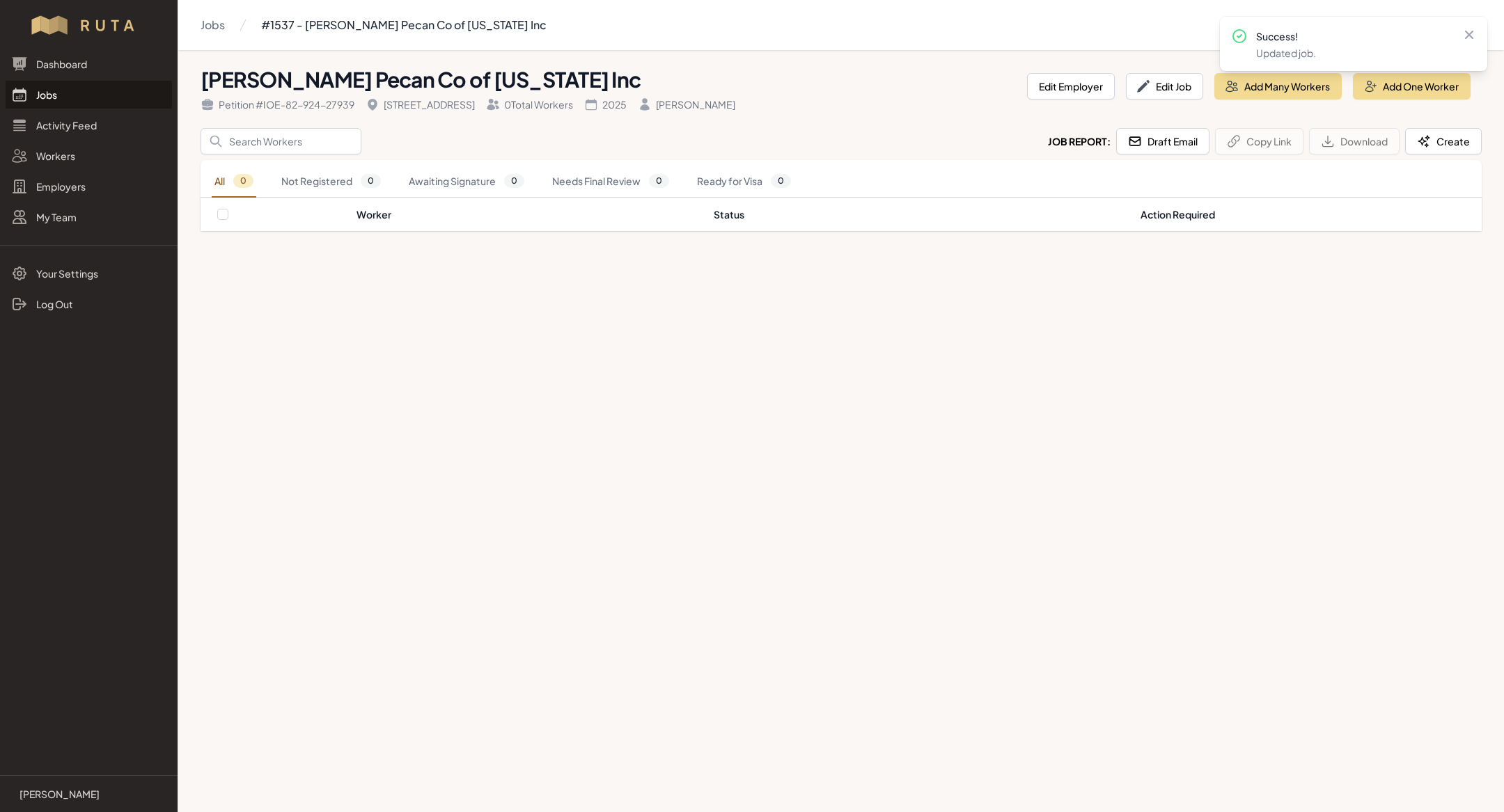
click at [877, 434] on main "Jobs #1537 - [PERSON_NAME] Pecan Co of [US_STATE] Inc [PERSON_NAME] Pecan Co of…" at bounding box center [752, 406] width 1504 height 812
click at [1286, 79] on button "Add Many Workers" at bounding box center [1278, 86] width 128 height 26
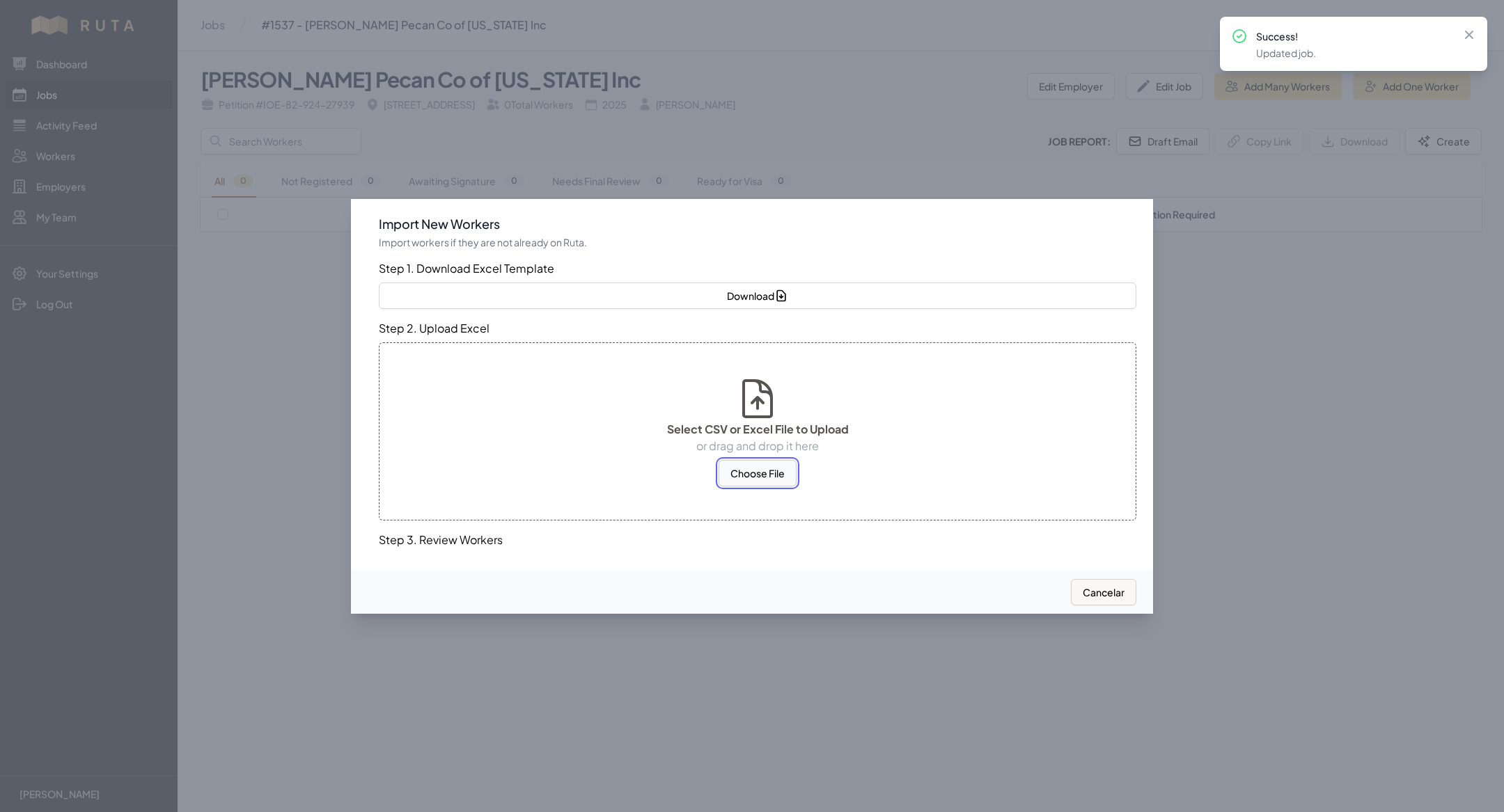
click at [736, 478] on button "Choose File" at bounding box center [757, 473] width 78 height 26
select select "US"
select select "MX"
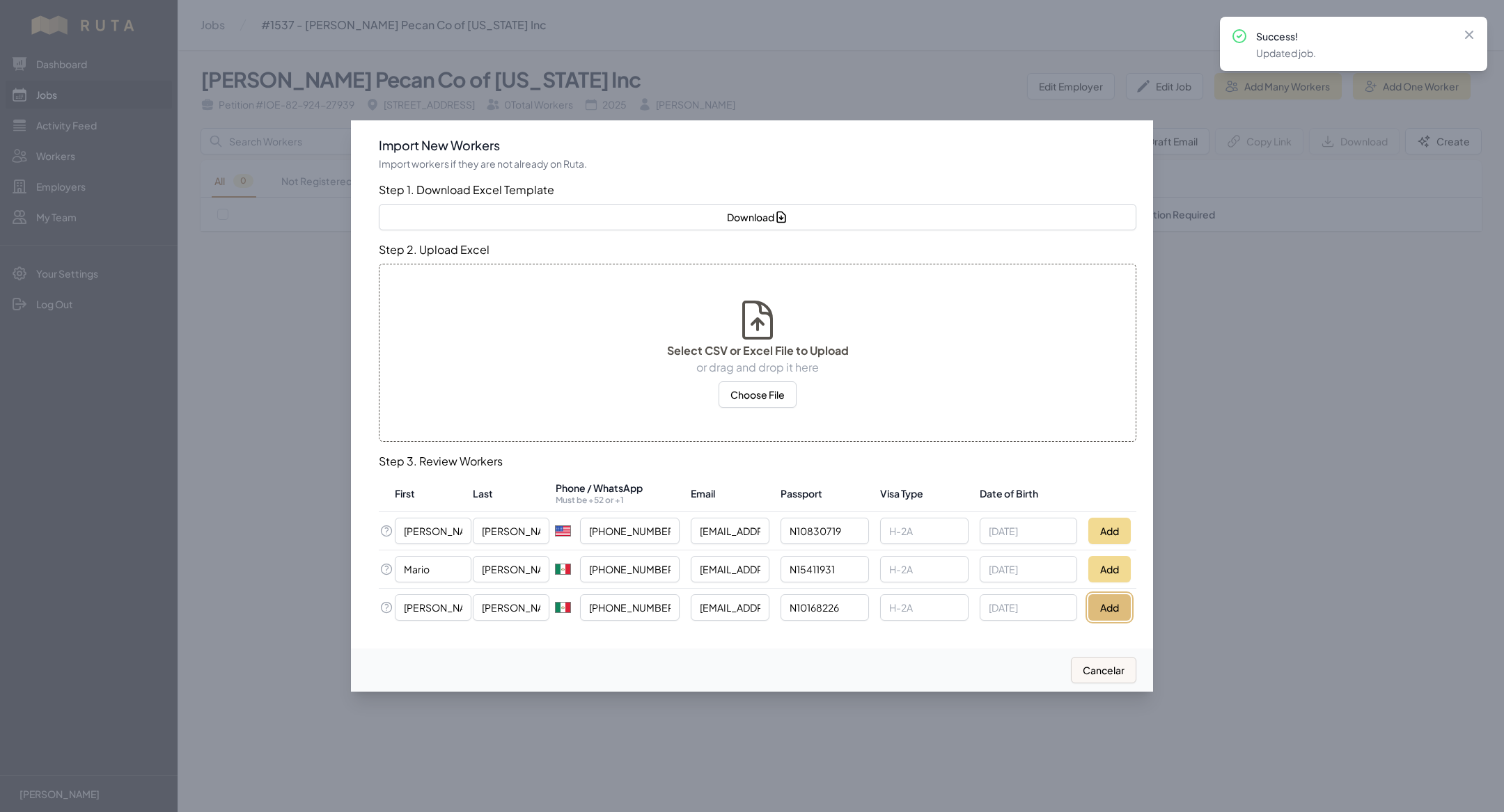
click at [1113, 594] on button "Add" at bounding box center [1109, 608] width 43 height 26
click at [1107, 571] on button "Add" at bounding box center [1109, 569] width 43 height 26
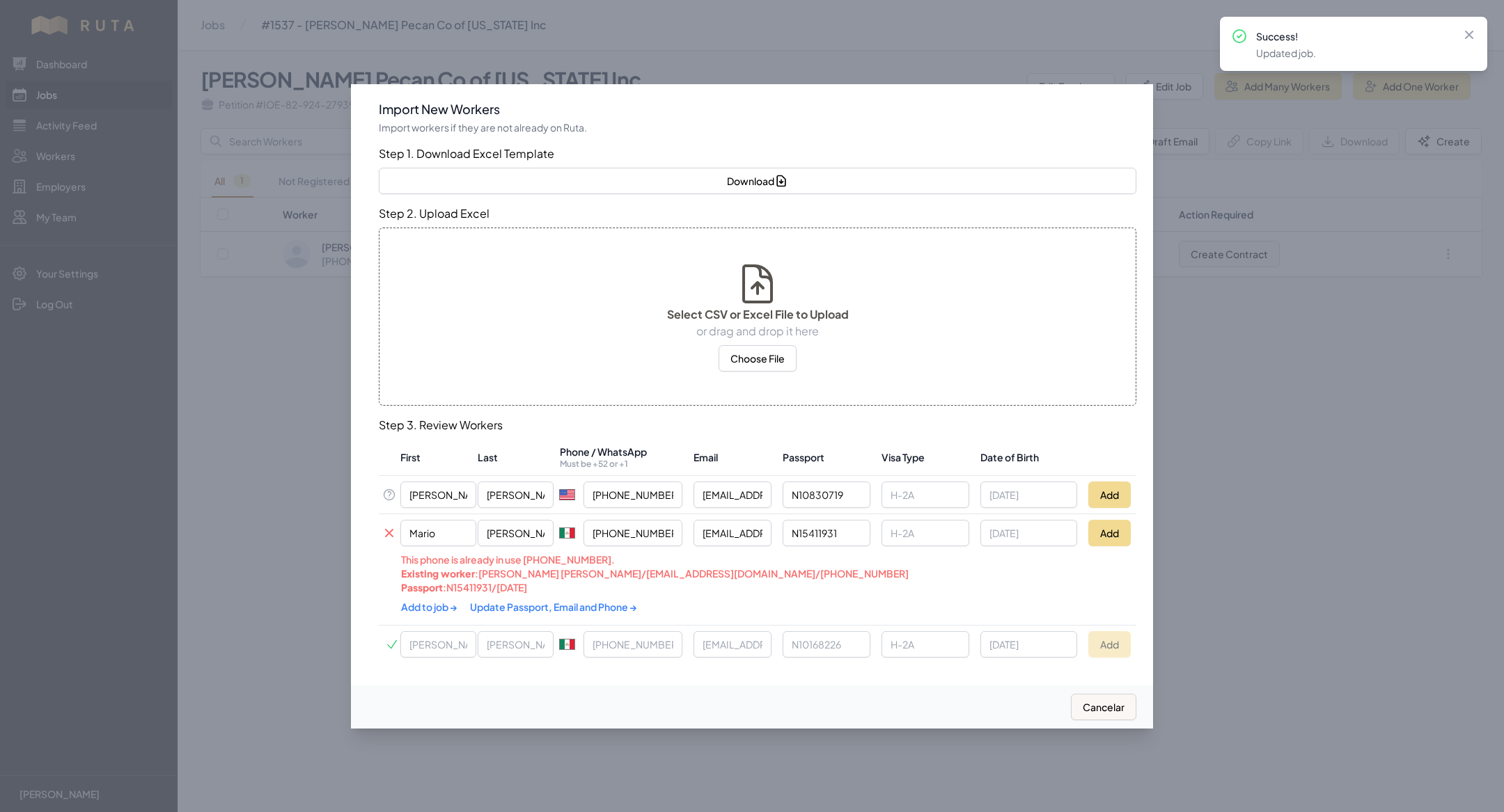
click at [546, 600] on link "Update Passport, Email and Phone →" at bounding box center [554, 606] width 167 height 12
click at [444, 599] on link "Add to job →" at bounding box center [430, 605] width 58 height 12
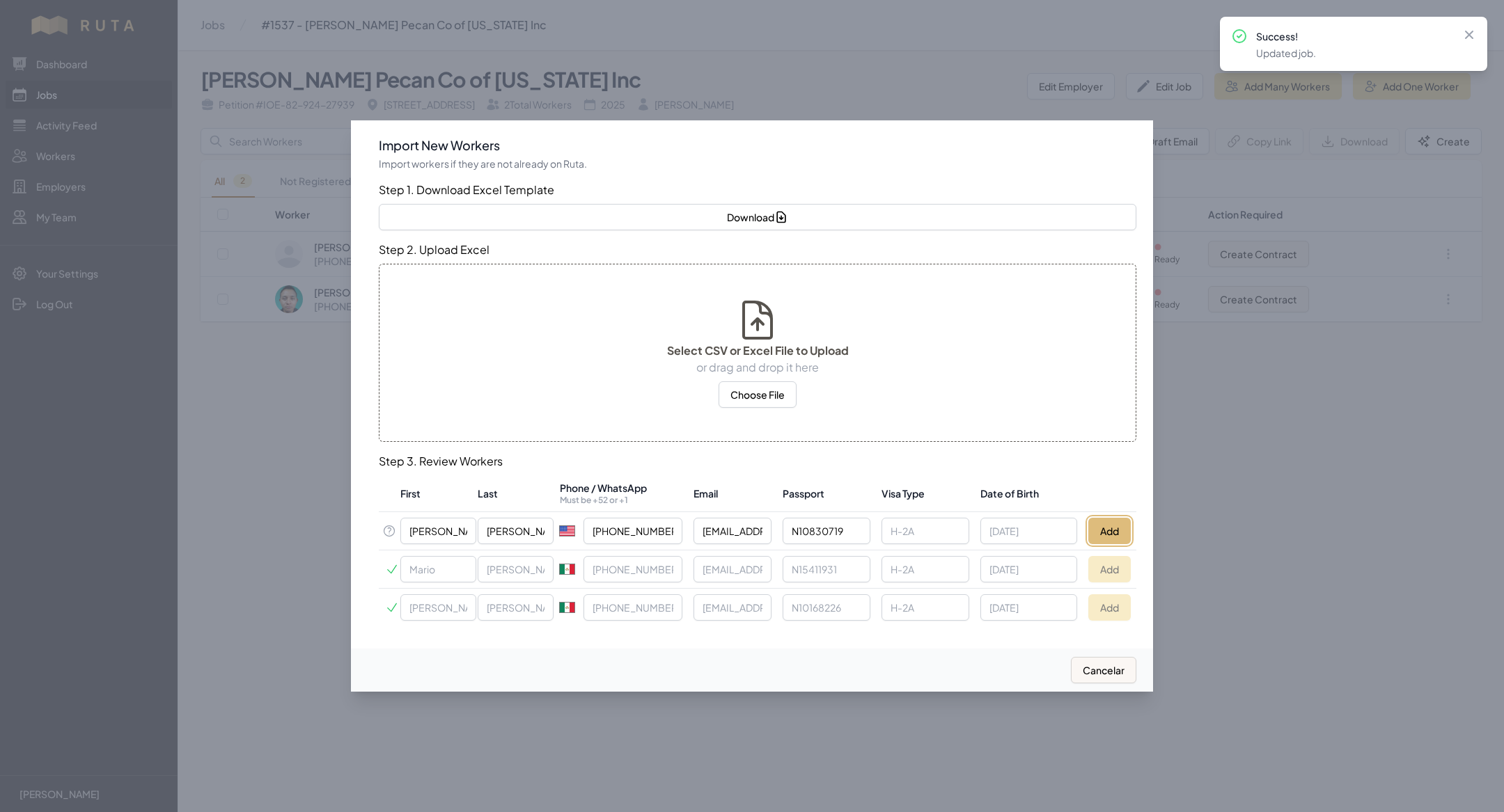
click at [1107, 528] on button "Add" at bounding box center [1109, 531] width 43 height 26
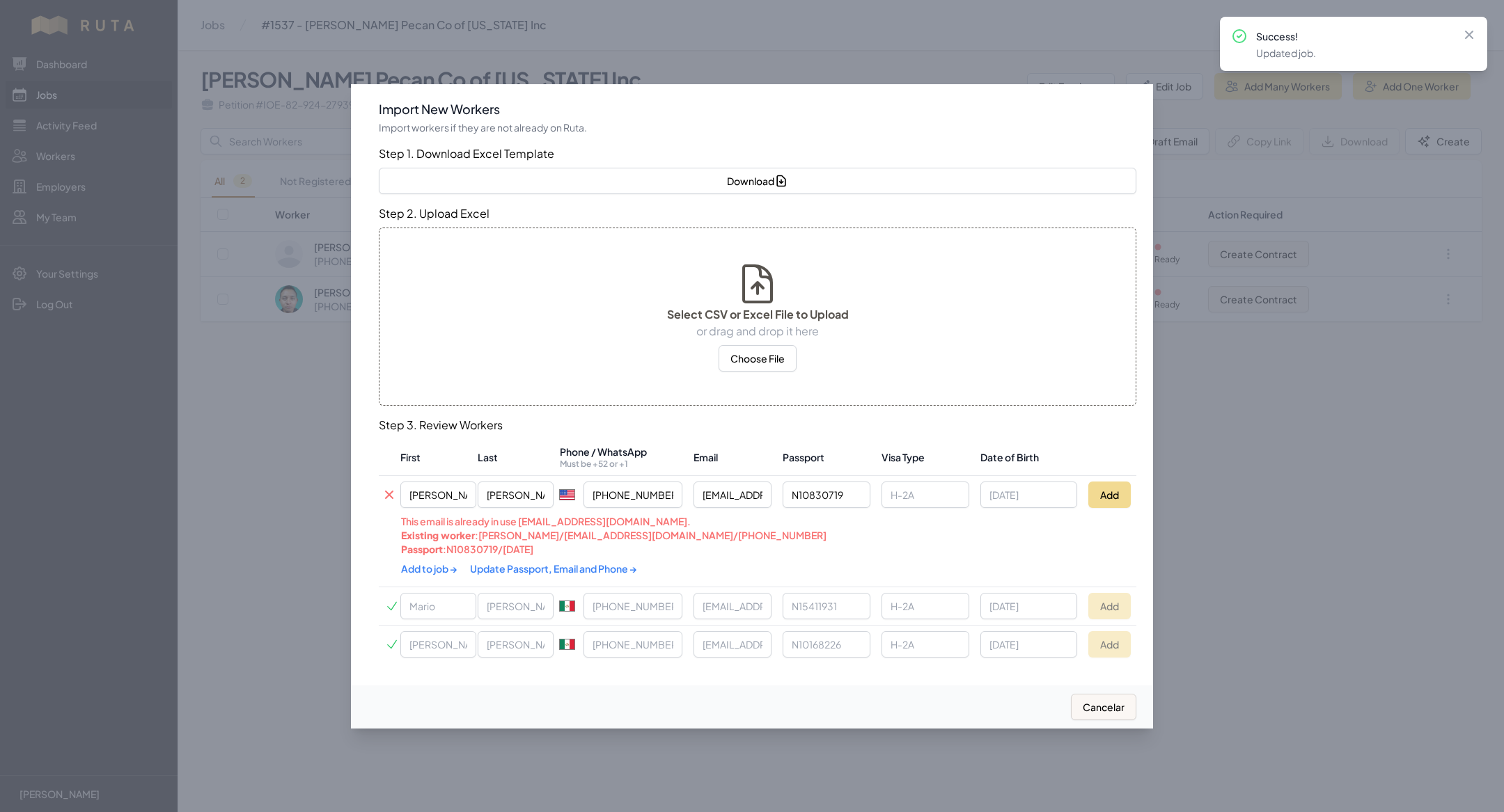
click at [587, 571] on link "Update Passport, Email and Phone →" at bounding box center [554, 568] width 167 height 12
click at [584, 561] on link "Update Passport, Email and Phone →" at bounding box center [560, 566] width 181 height 12
click at [443, 564] on link "Add to job →" at bounding box center [439, 566] width 75 height 12
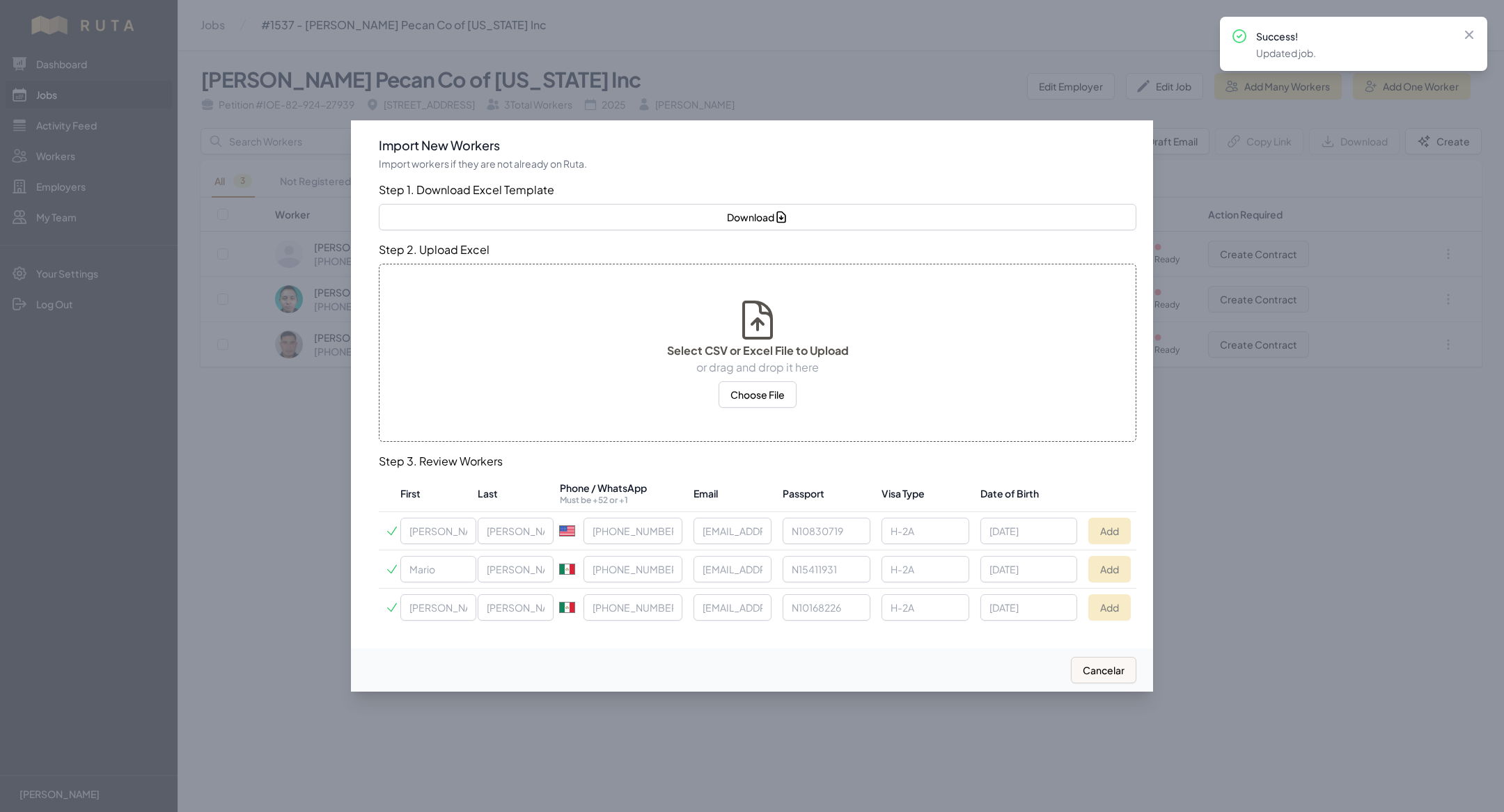
click at [307, 358] on div at bounding box center [752, 406] width 1504 height 812
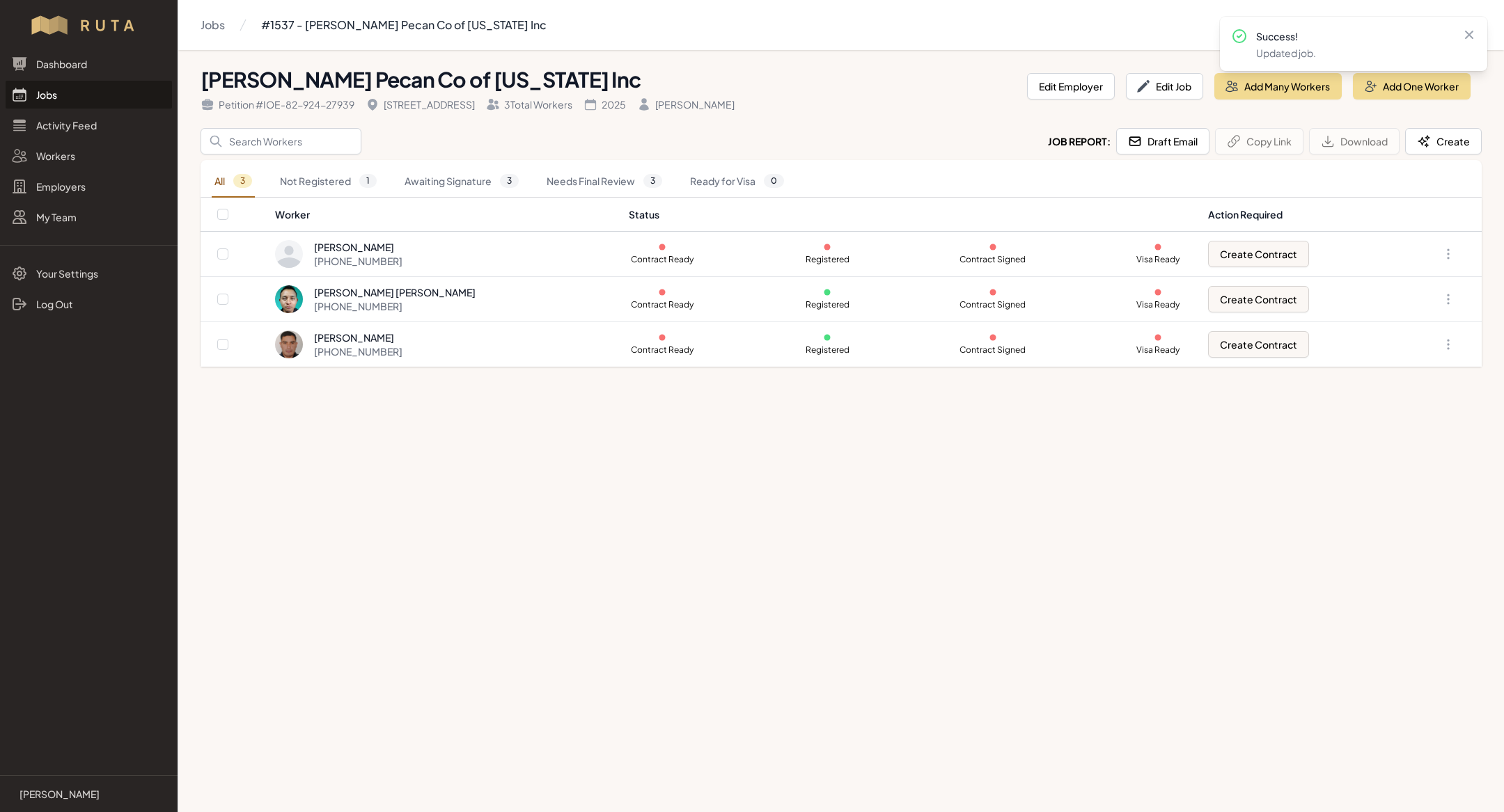
click at [87, 95] on link "Jobs" at bounding box center [89, 95] width 166 height 28
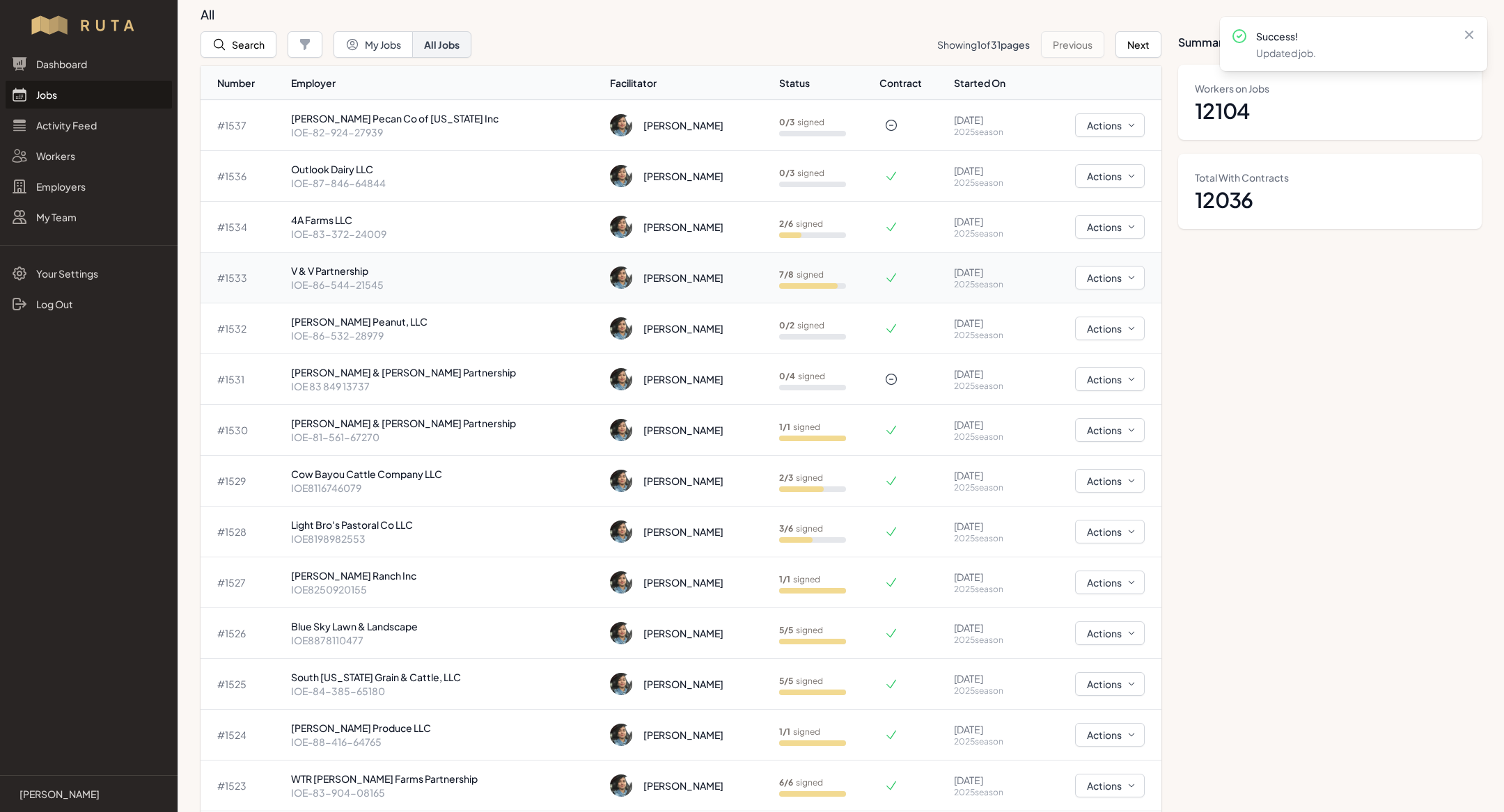
scroll to position [62, 0]
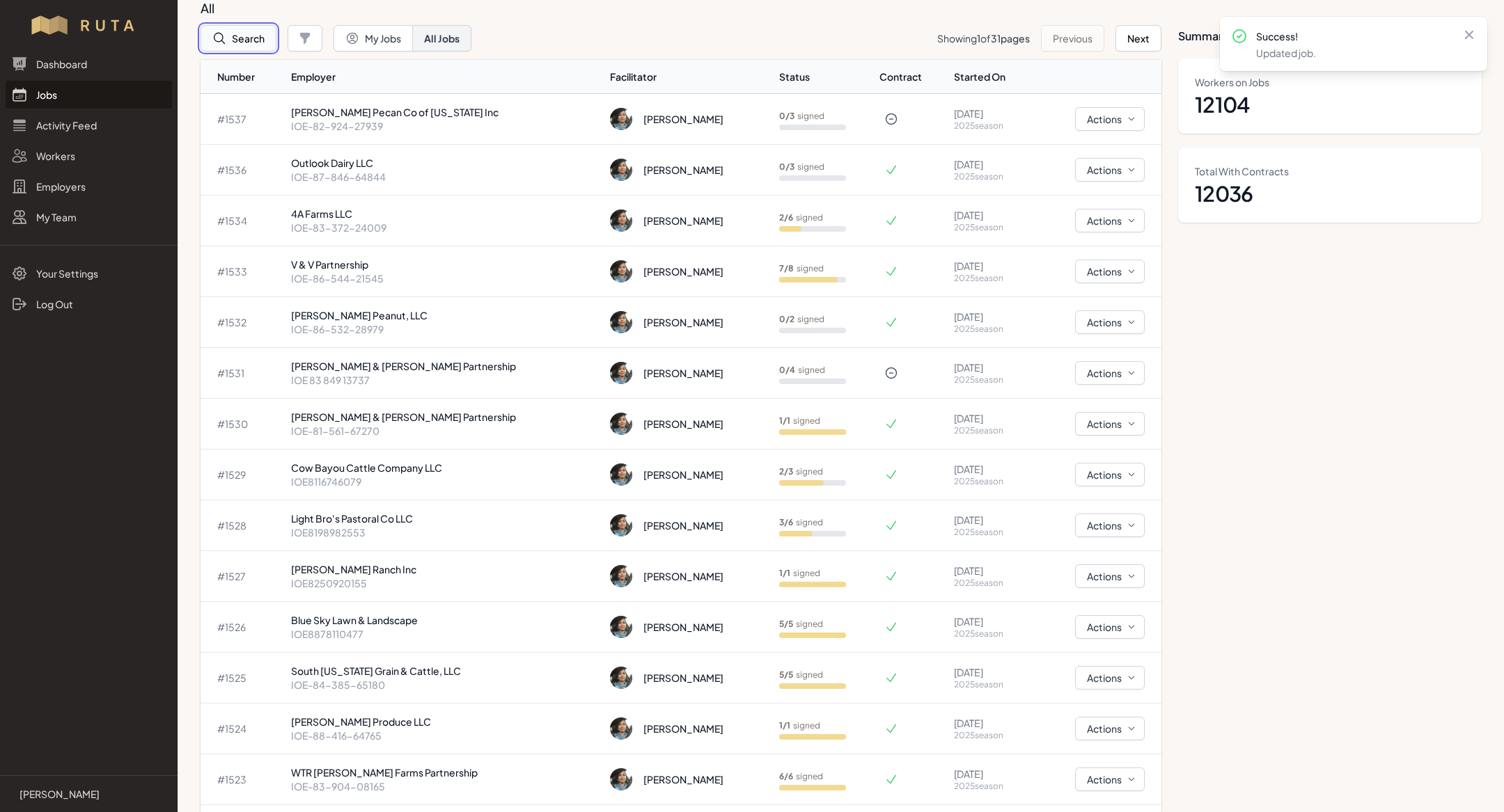
click at [254, 32] on button "Search" at bounding box center [238, 38] width 76 height 26
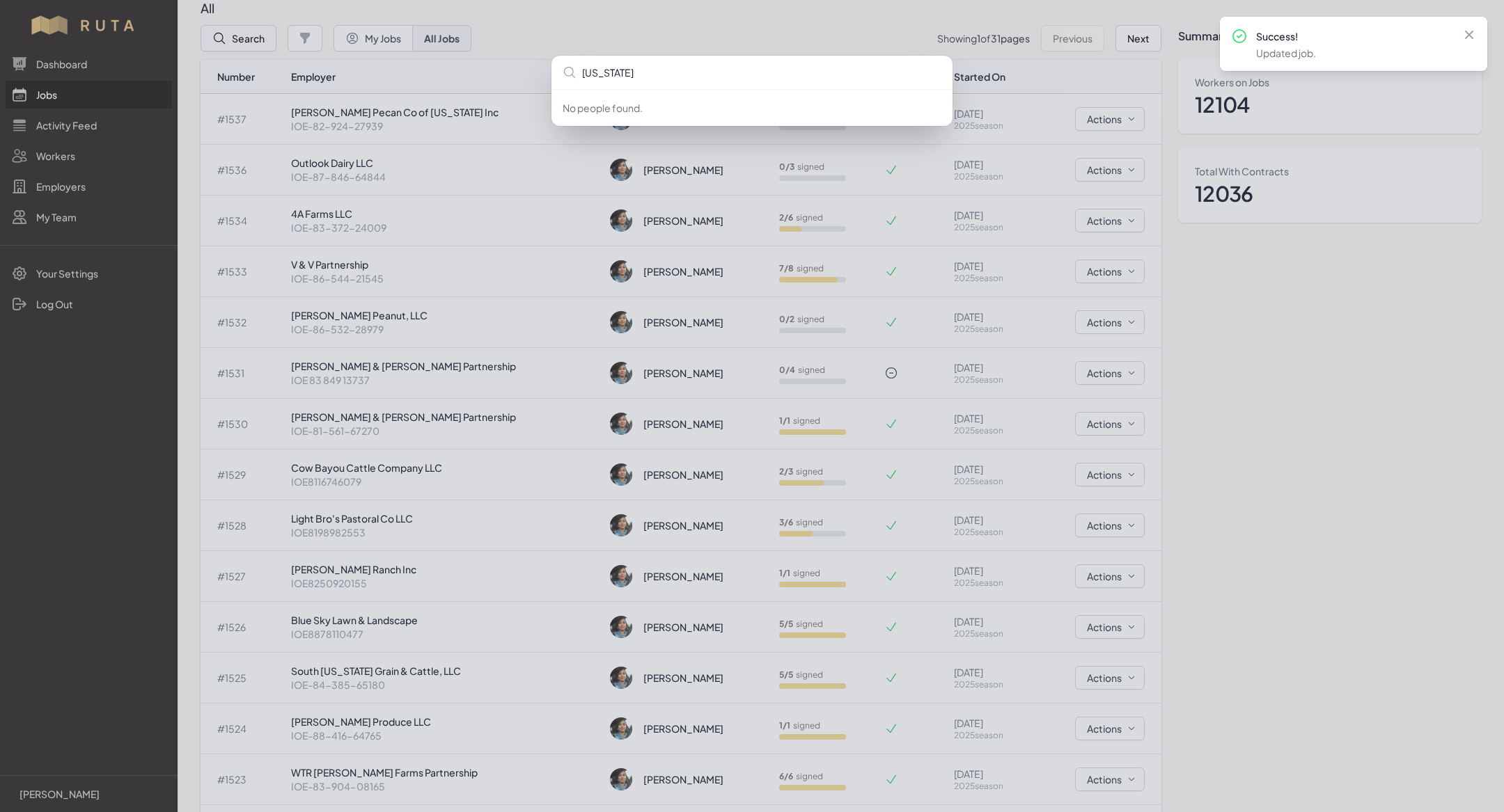
type input "[US_STATE] b"
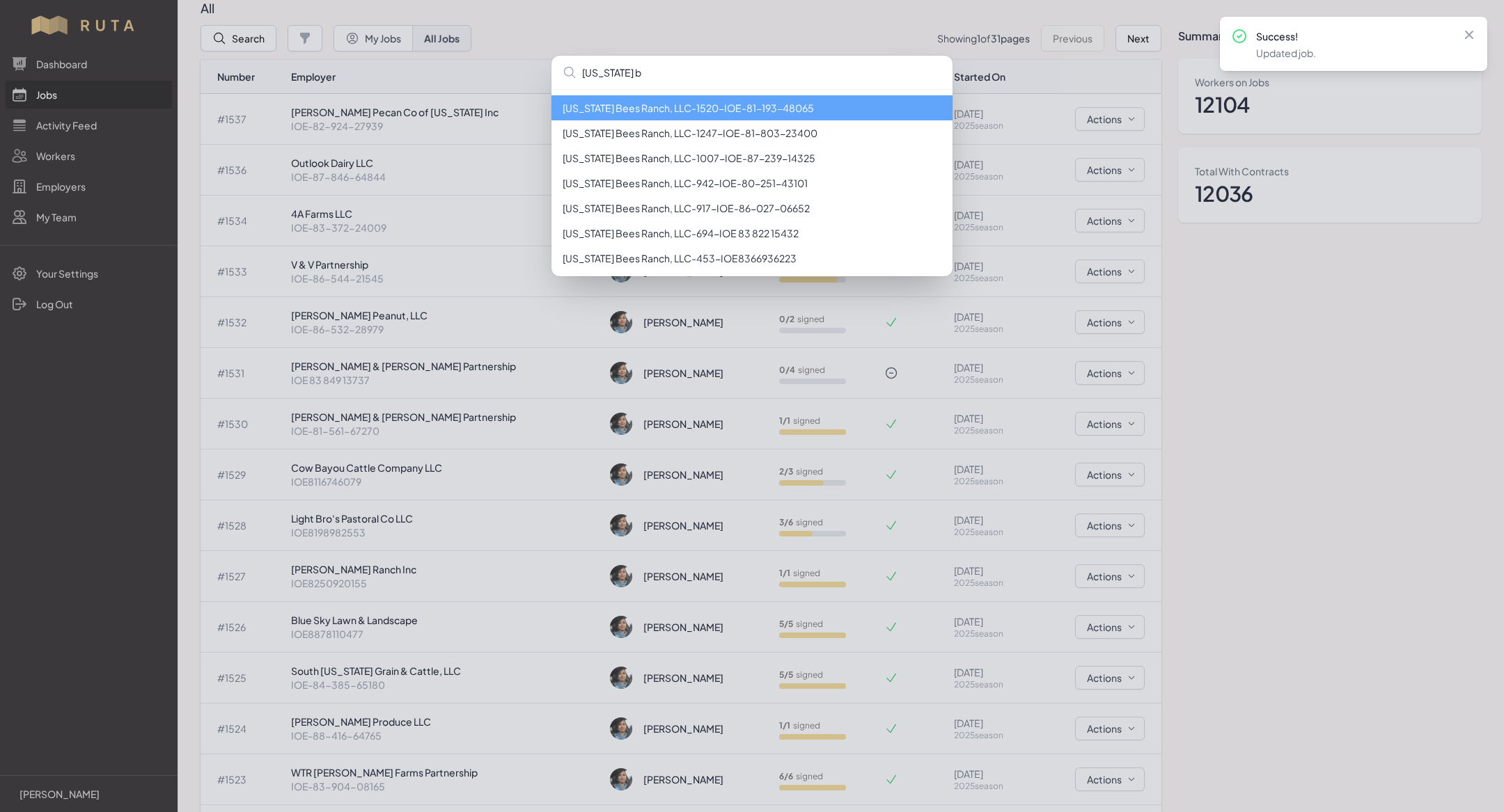
click at [742, 109] on li "[US_STATE] Bees Ranch, LLC - 1520 - IOE-81-193-48065" at bounding box center [752, 108] width 401 height 25
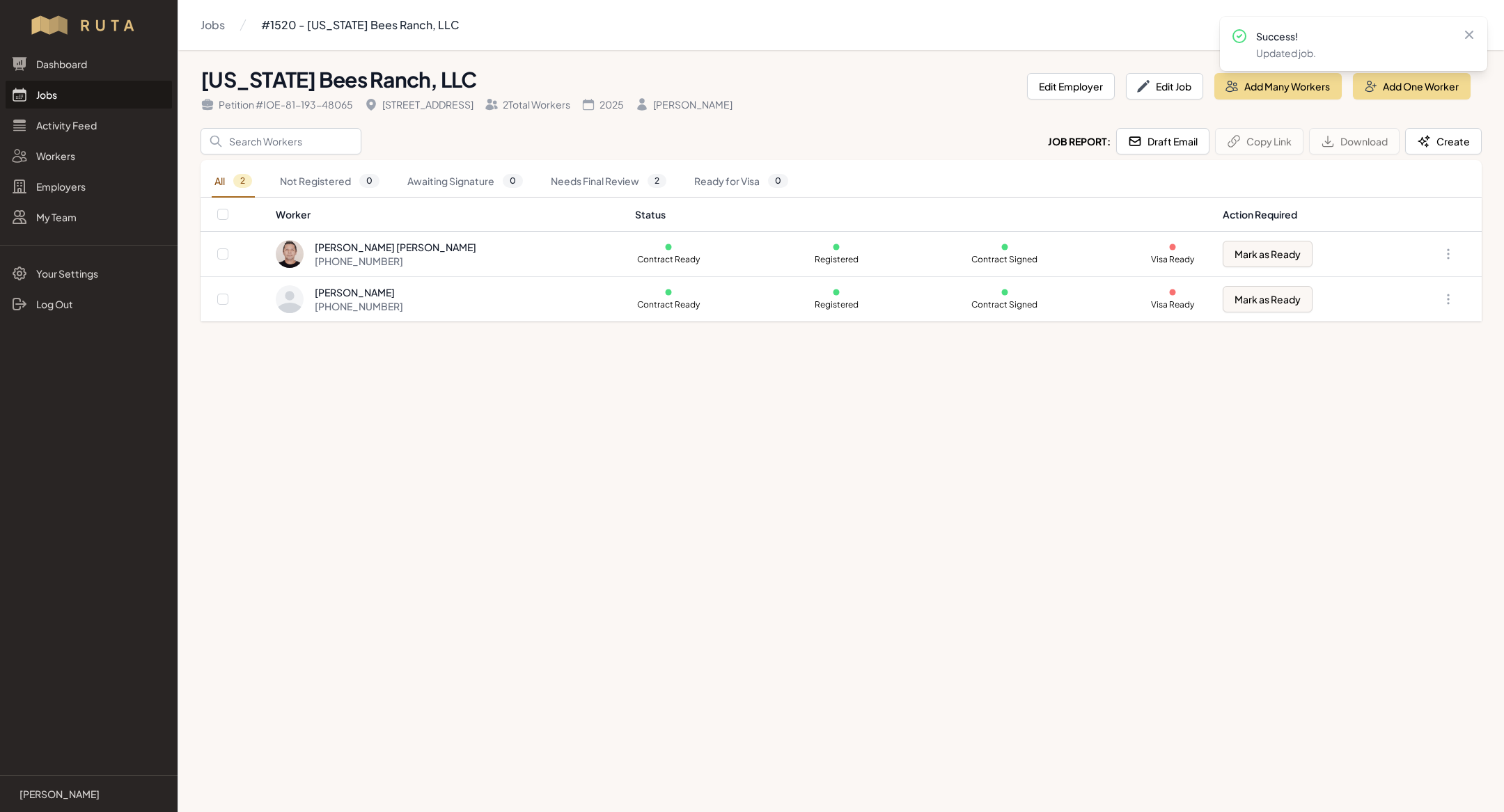
click at [84, 96] on link "Jobs" at bounding box center [89, 95] width 166 height 28
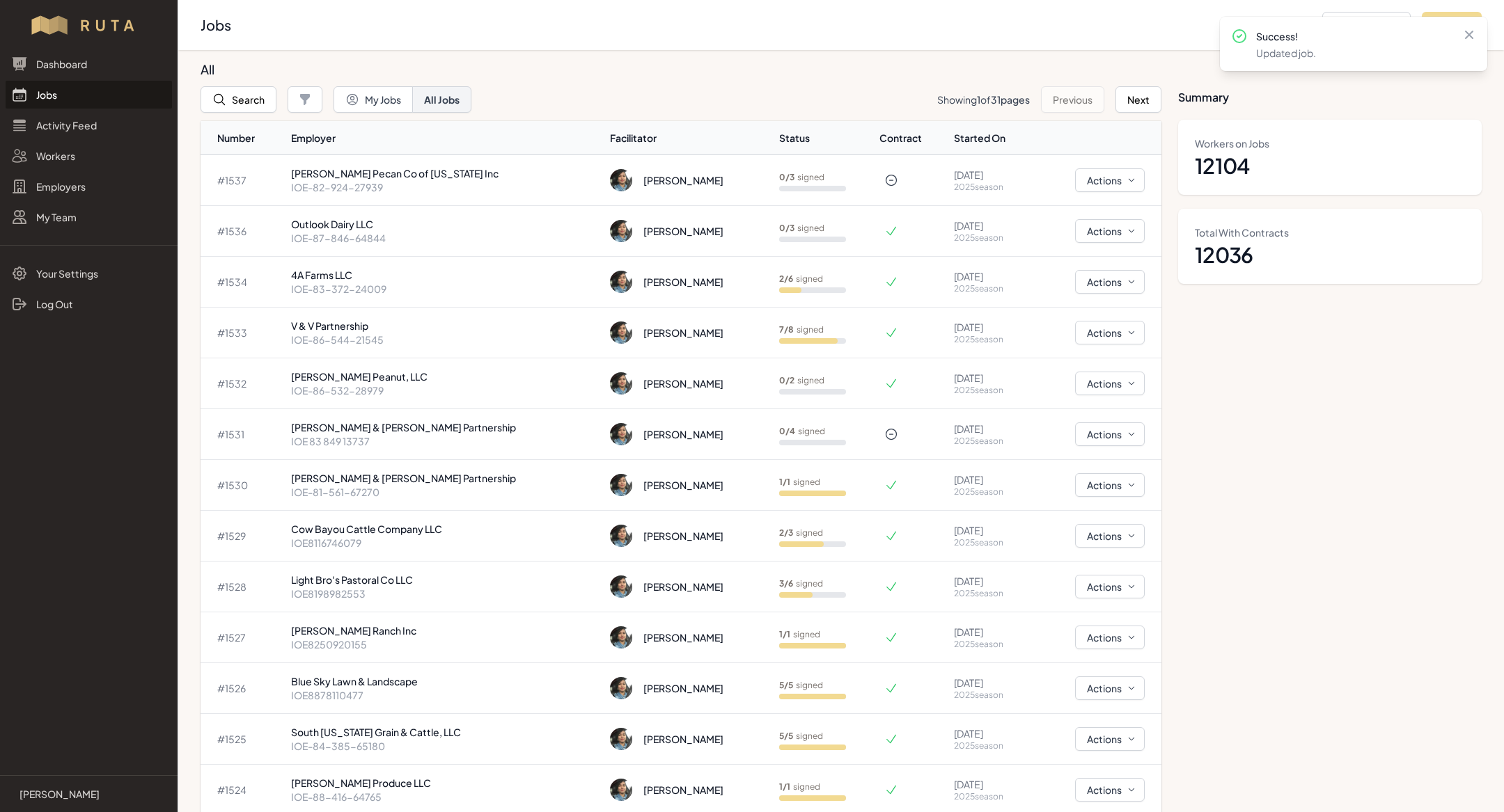
click at [78, 88] on link "Jobs" at bounding box center [89, 95] width 166 height 28
